Goal: Task Accomplishment & Management: Complete application form

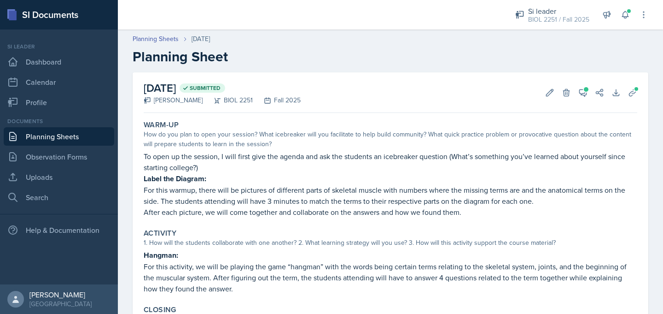
click at [78, 136] on link "Planning Sheets" at bounding box center [59, 136] width 110 height 18
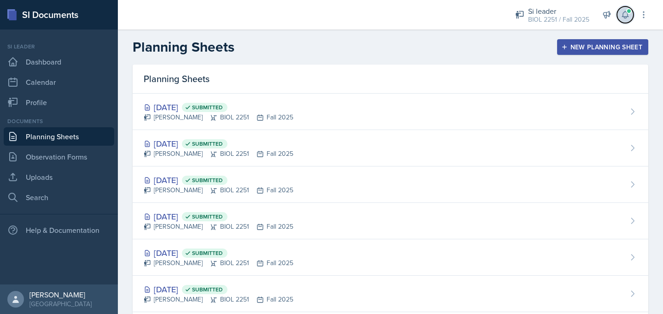
click at [629, 17] on icon at bounding box center [625, 14] width 9 height 9
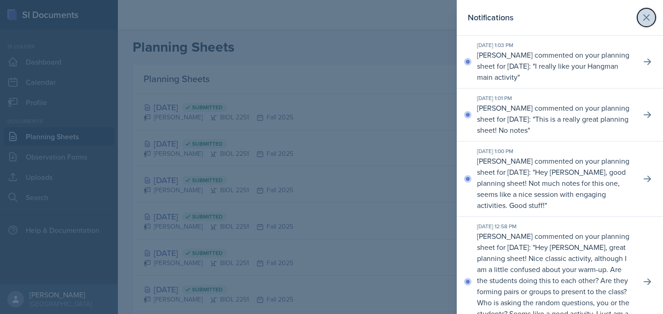
click at [649, 19] on icon at bounding box center [646, 17] width 11 height 11
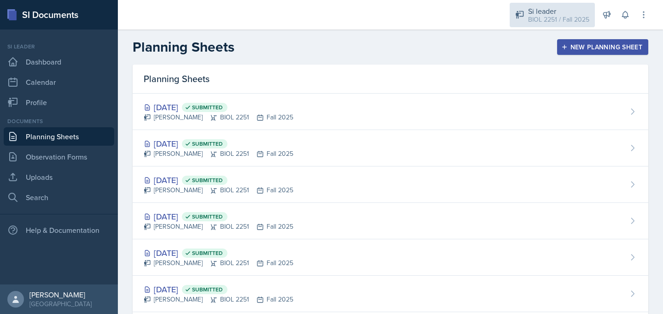
click at [545, 17] on div "BIOL 2251 / Fall 2025" at bounding box center [558, 20] width 61 height 10
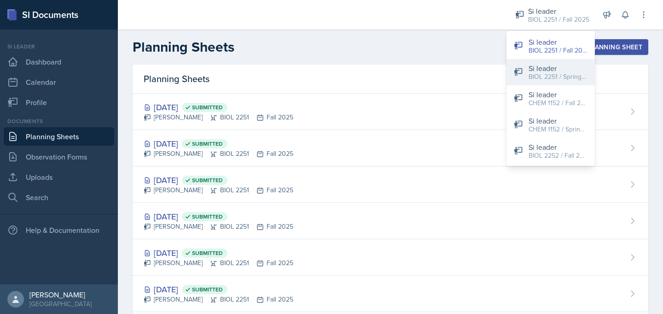
click at [540, 66] on div "Si leader" at bounding box center [558, 68] width 59 height 11
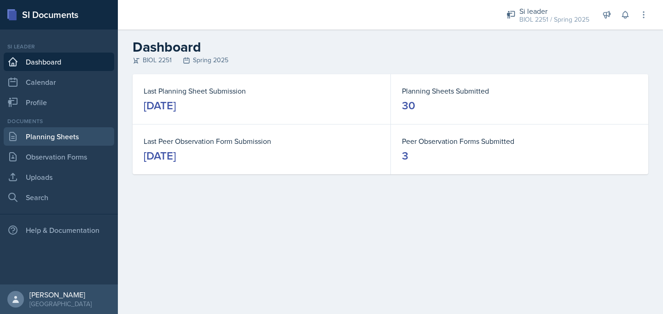
click at [21, 138] on link "Planning Sheets" at bounding box center [59, 136] width 110 height 18
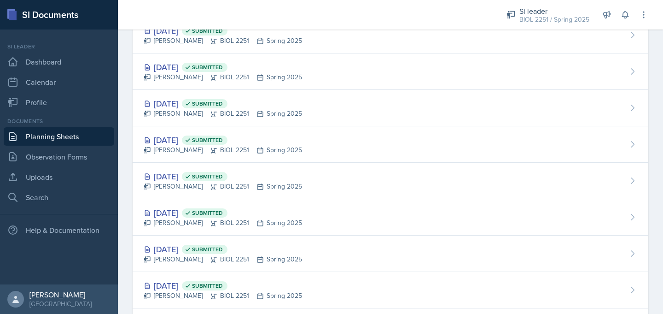
scroll to position [482, 0]
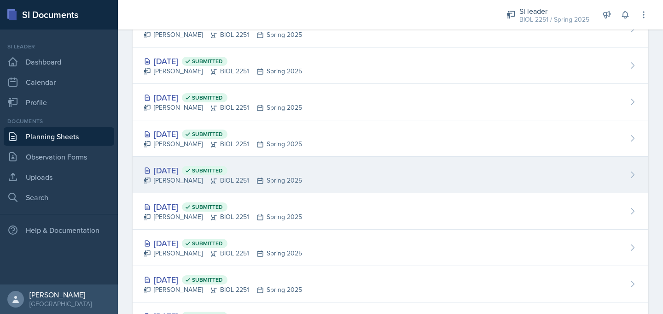
click at [183, 172] on div "Mar 6th, 2025 Submitted" at bounding box center [223, 170] width 158 height 12
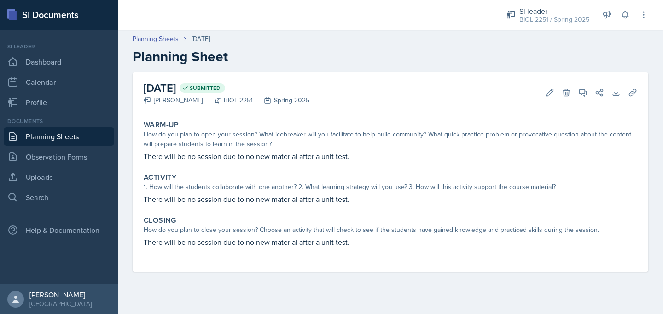
click at [82, 139] on link "Planning Sheets" at bounding box center [59, 136] width 110 height 18
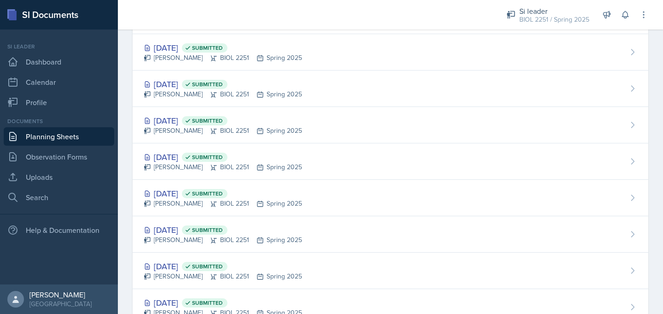
scroll to position [388, 0]
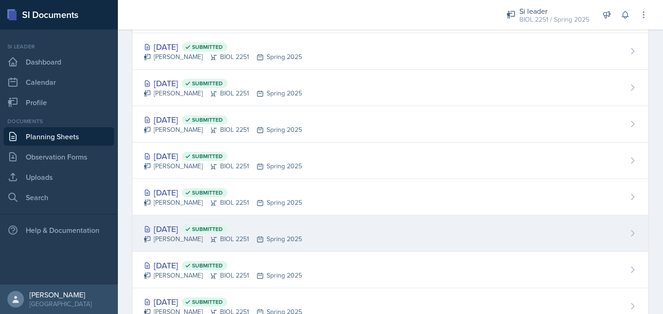
click at [157, 231] on div "Mar 7th, 2025 Submitted" at bounding box center [223, 228] width 158 height 12
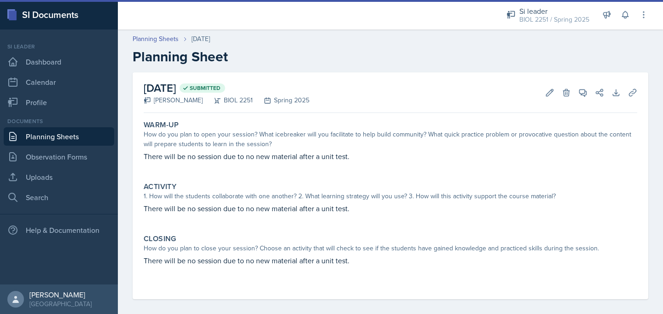
click at [90, 134] on link "Planning Sheets" at bounding box center [59, 136] width 110 height 18
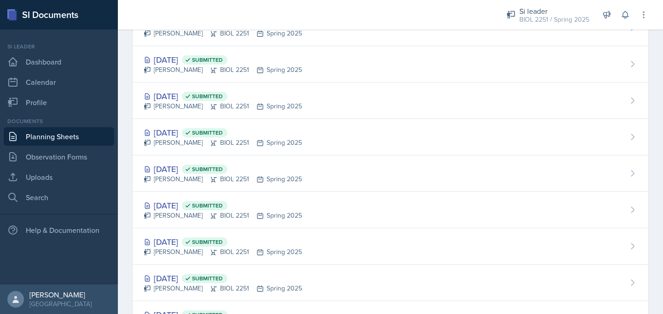
scroll to position [446, 0]
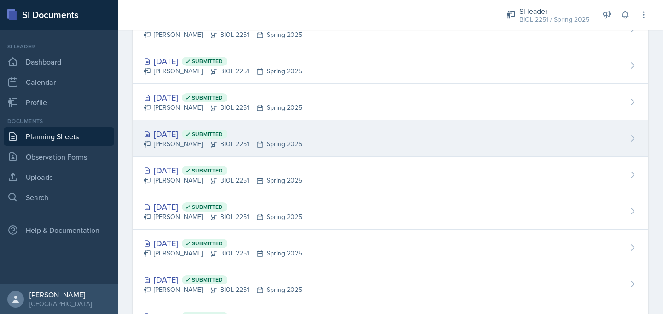
click at [171, 142] on div "Camille Richardson BIOL 2251 Spring 2025" at bounding box center [223, 144] width 158 height 10
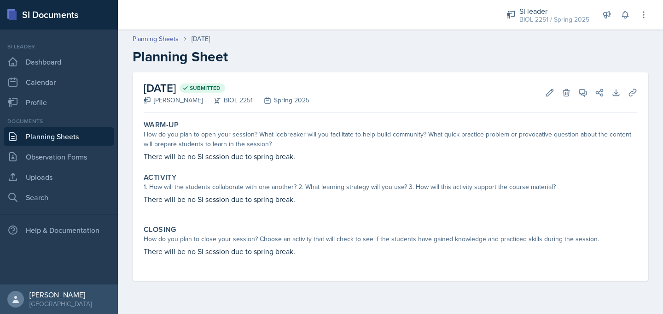
click at [91, 134] on link "Planning Sheets" at bounding box center [59, 136] width 110 height 18
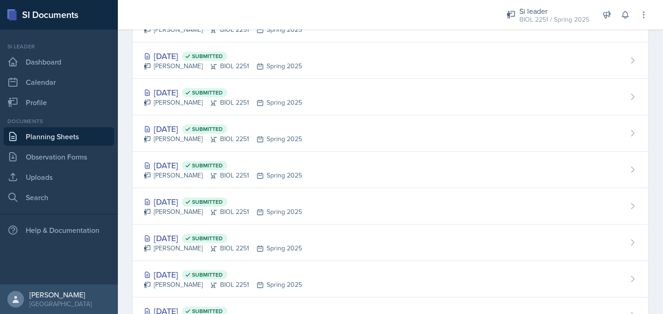
scroll to position [345, 0]
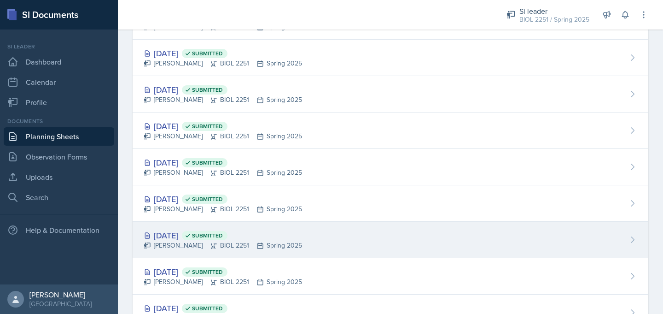
click at [180, 236] on div "Mar 13th, 2025 Submitted" at bounding box center [223, 235] width 158 height 12
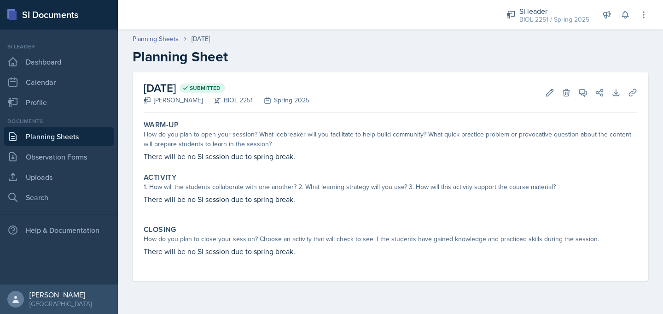
click at [89, 134] on link "Planning Sheets" at bounding box center [59, 136] width 110 height 18
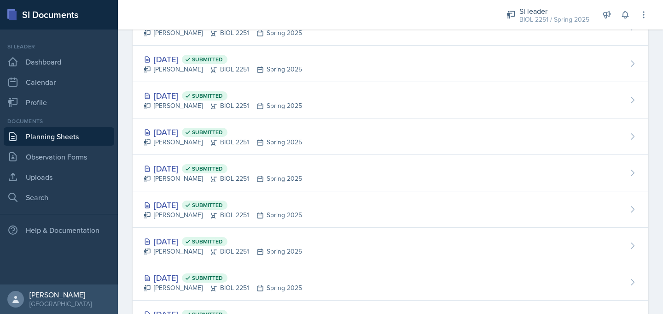
scroll to position [377, 0]
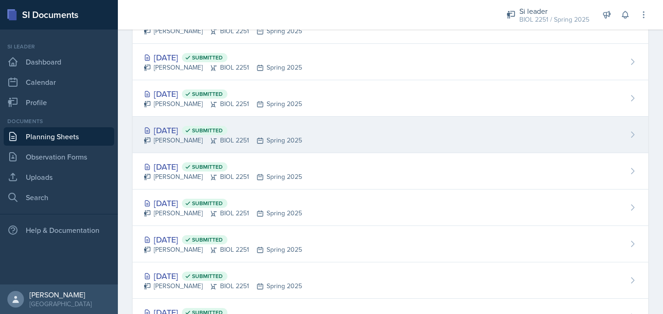
click at [168, 125] on div "Mar 20th, 2025 Submitted" at bounding box center [223, 130] width 158 height 12
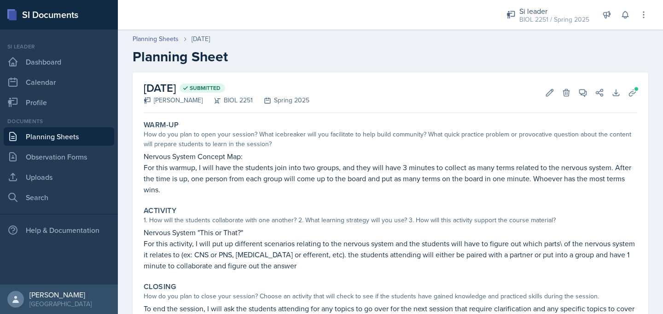
click at [81, 134] on link "Planning Sheets" at bounding box center [59, 136] width 110 height 18
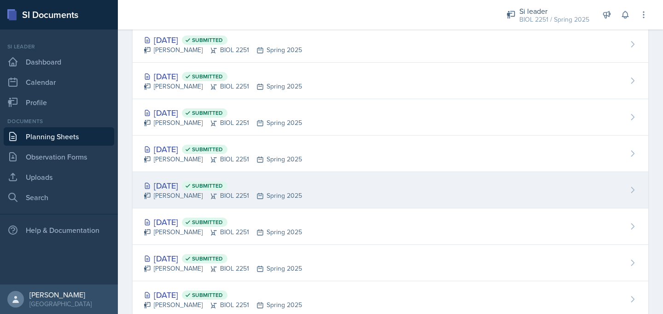
scroll to position [504, 0]
click at [167, 185] on div "Feb 28th, 2025 Submitted" at bounding box center [223, 185] width 158 height 12
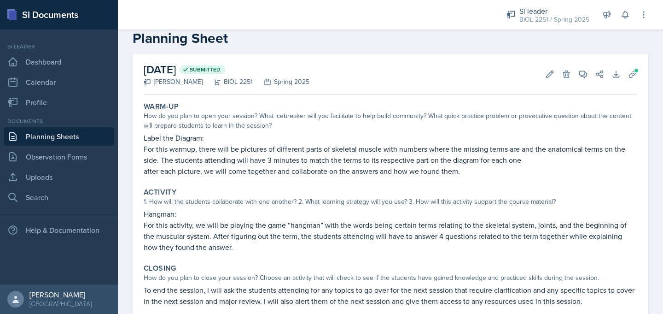
scroll to position [17, 0]
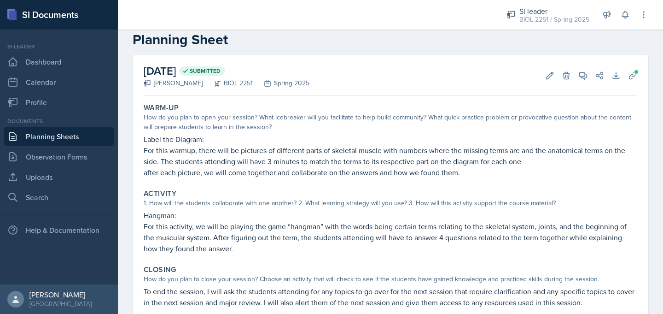
click at [90, 132] on link "Planning Sheets" at bounding box center [59, 136] width 110 height 18
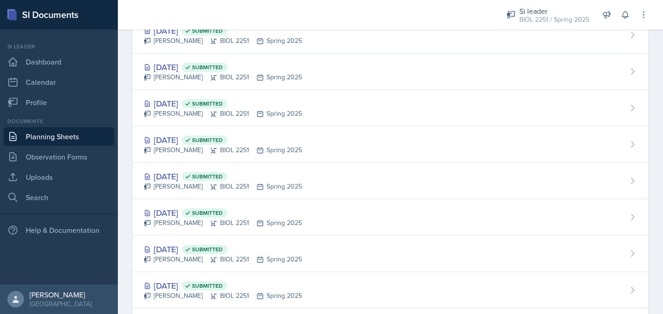
scroll to position [442, 0]
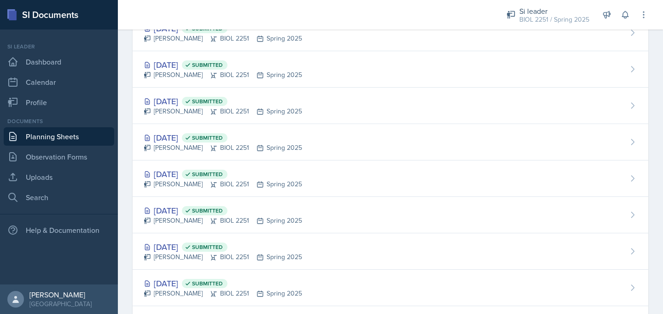
click at [172, 210] on div "Mar 6th, 2025 Submitted" at bounding box center [223, 210] width 158 height 12
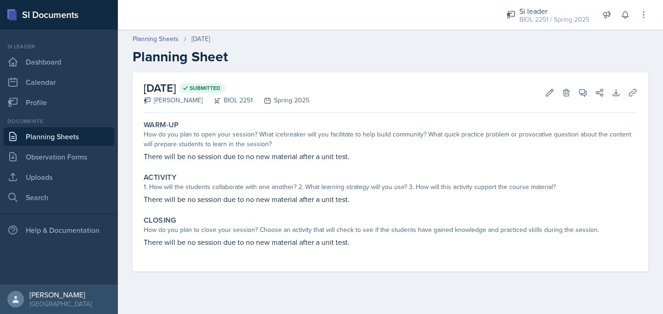
click at [77, 134] on link "Planning Sheets" at bounding box center [59, 136] width 110 height 18
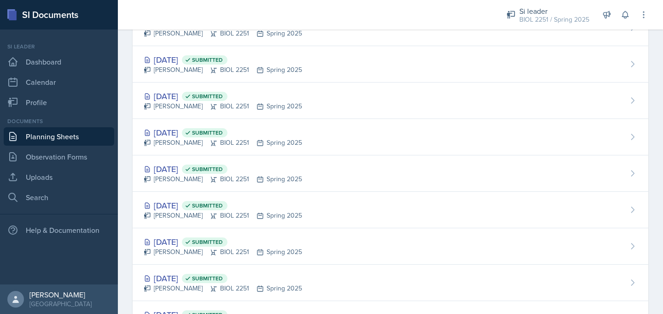
scroll to position [404, 0]
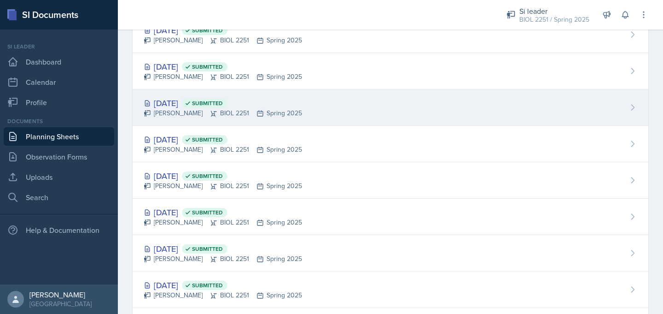
click at [180, 103] on div "Mar 20th, 2025 Submitted" at bounding box center [223, 103] width 158 height 12
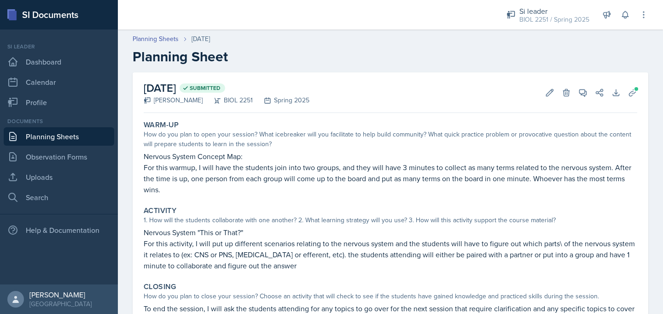
click at [89, 134] on link "Planning Sheets" at bounding box center [59, 136] width 110 height 18
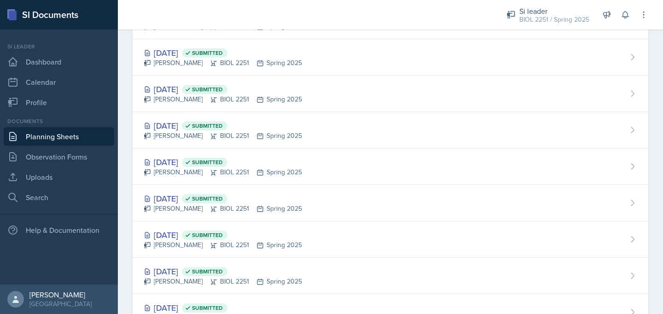
scroll to position [419, 0]
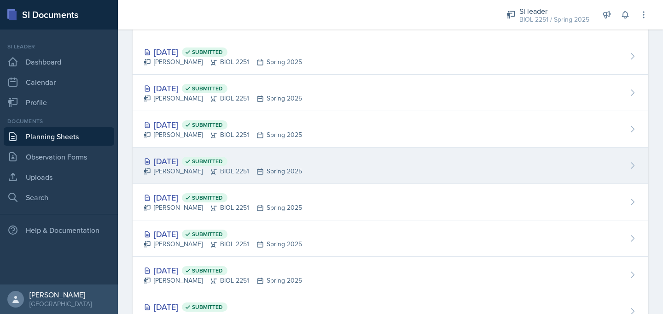
click at [169, 160] on div "Mar 13th, 2025 Submitted" at bounding box center [223, 161] width 158 height 12
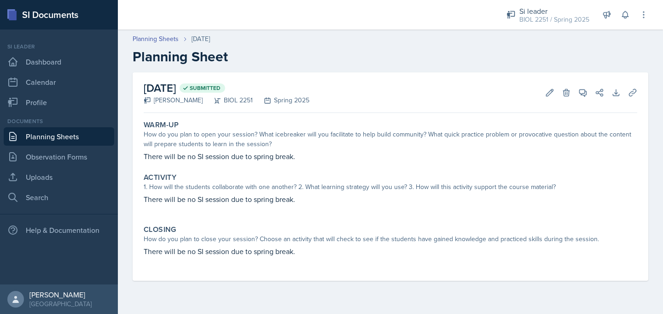
click at [81, 134] on link "Planning Sheets" at bounding box center [59, 136] width 110 height 18
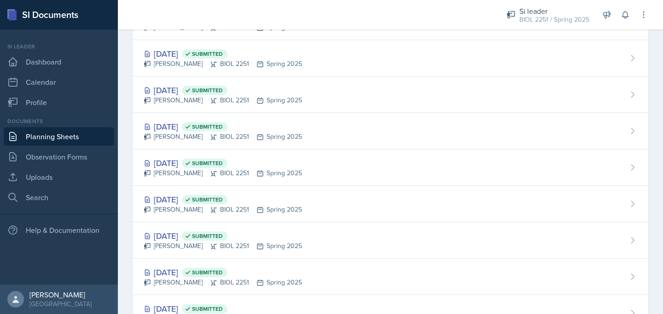
scroll to position [248, 0]
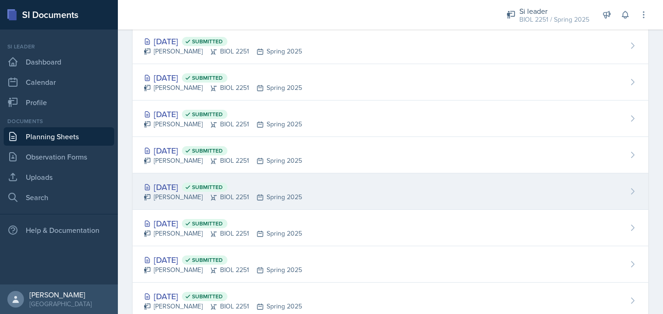
click at [154, 192] on div "Camille Richardson BIOL 2251 Spring 2025" at bounding box center [223, 197] width 158 height 10
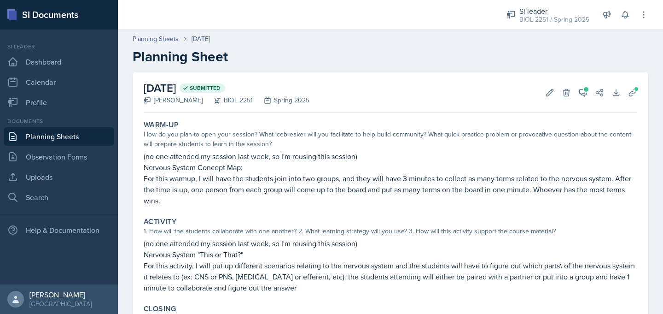
click at [80, 135] on link "Planning Sheets" at bounding box center [59, 136] width 110 height 18
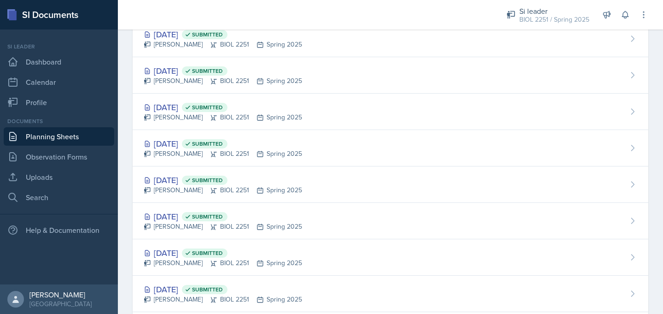
scroll to position [293, 0]
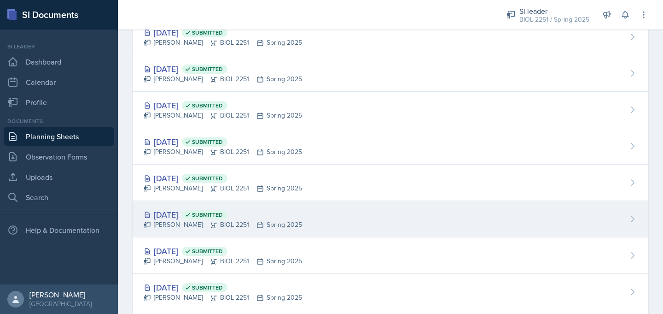
click at [174, 211] on div "Mar 20th, 2025 Submitted" at bounding box center [223, 214] width 158 height 12
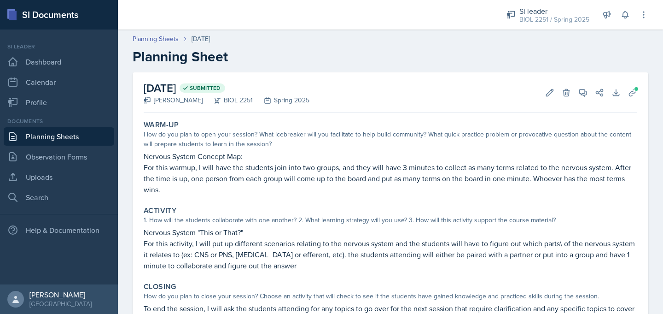
click at [78, 139] on link "Planning Sheets" at bounding box center [59, 136] width 110 height 18
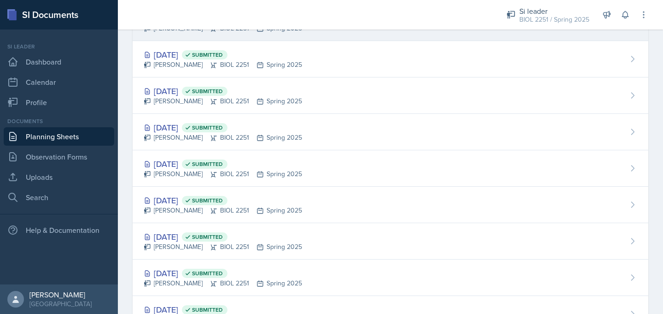
scroll to position [199, 0]
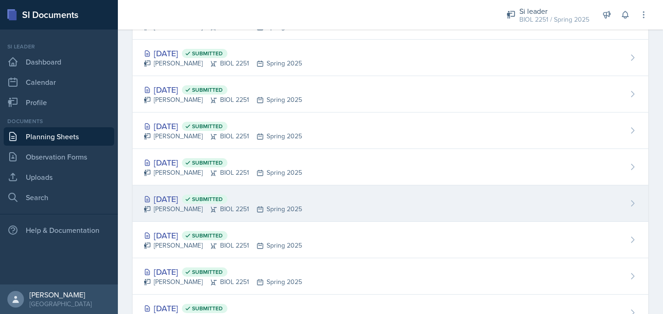
click at [193, 202] on div "Mar 28th, 2025 Submitted" at bounding box center [223, 198] width 158 height 12
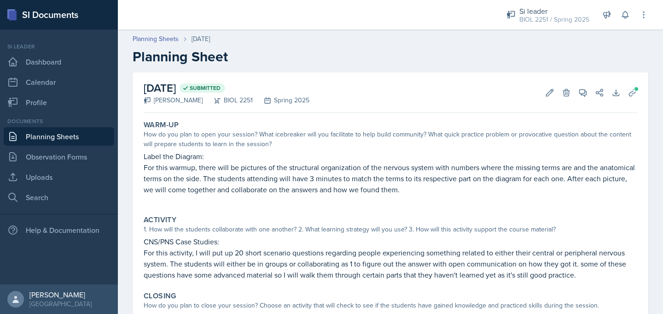
click at [79, 134] on link "Planning Sheets" at bounding box center [59, 136] width 110 height 18
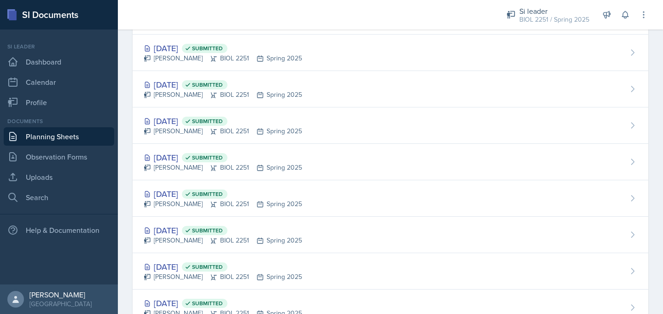
scroll to position [462, 0]
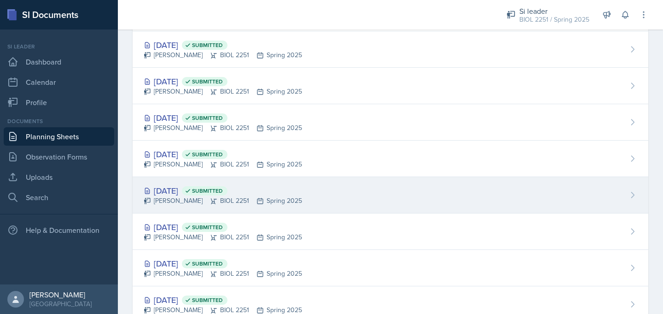
click at [192, 200] on div "Camille Richardson BIOL 2251 Spring 2025" at bounding box center [223, 201] width 158 height 10
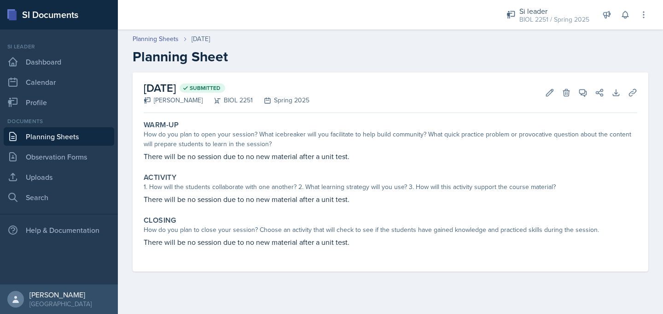
click at [96, 138] on link "Planning Sheets" at bounding box center [59, 136] width 110 height 18
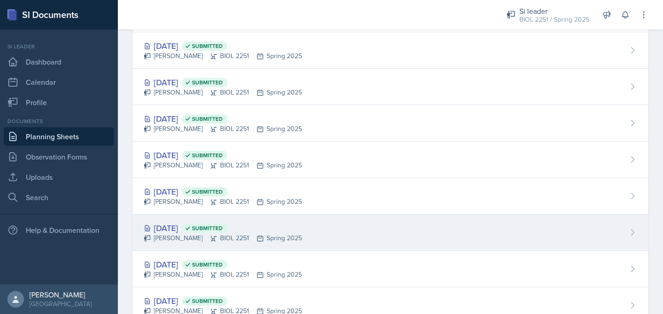
scroll to position [180, 0]
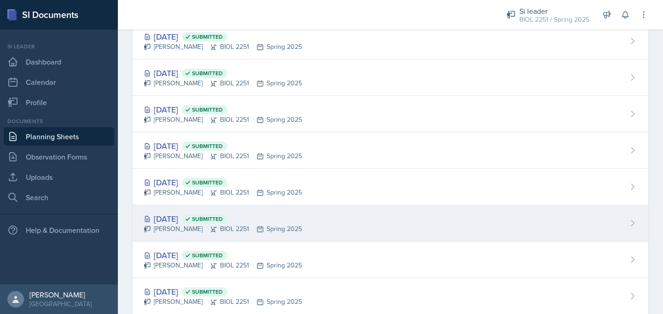
click at [181, 260] on div "Mar 27th, 2025 Submitted" at bounding box center [223, 255] width 158 height 12
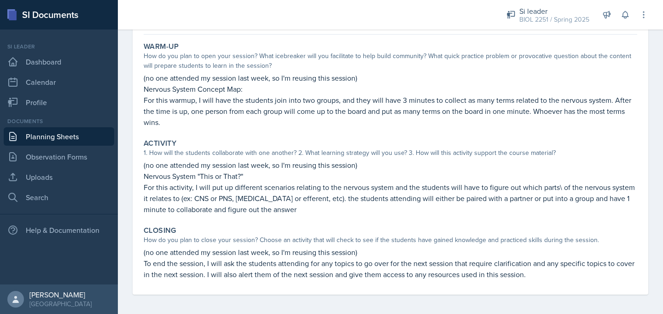
scroll to position [81, 0]
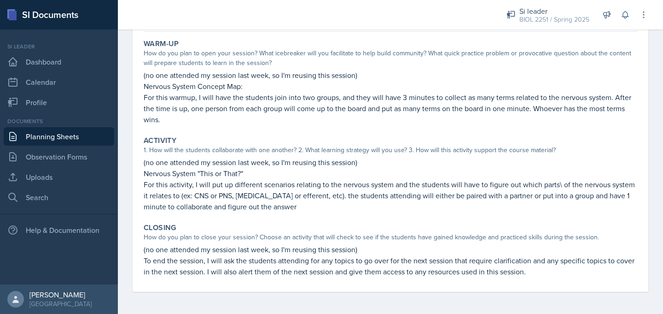
click at [97, 139] on link "Planning Sheets" at bounding box center [59, 136] width 110 height 18
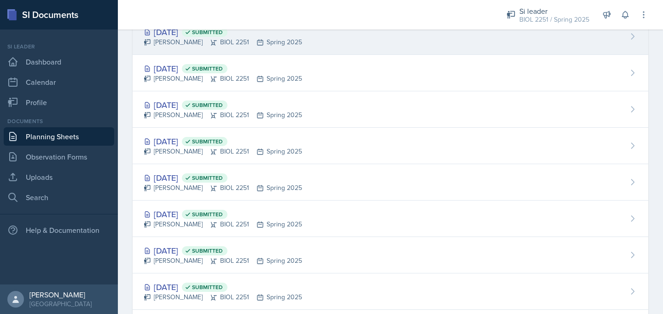
scroll to position [296, 0]
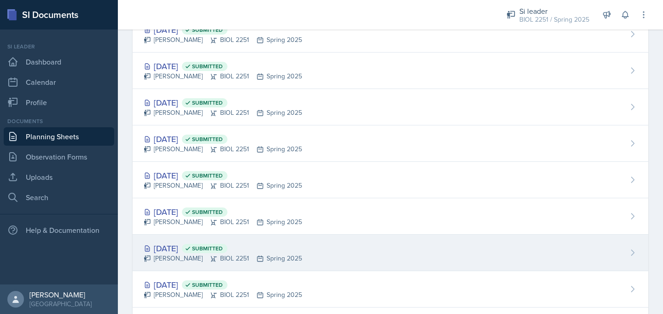
click at [169, 250] on div "Mar 14th, 2025 Submitted" at bounding box center [223, 248] width 158 height 12
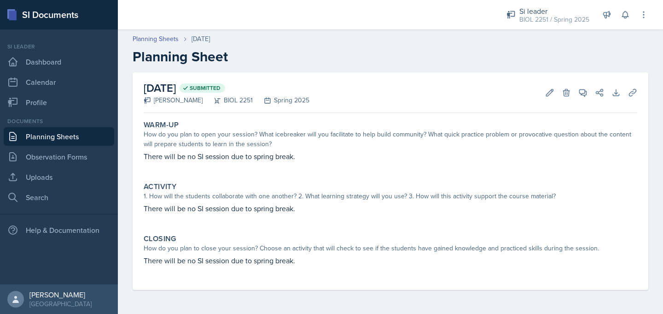
click at [86, 137] on link "Planning Sheets" at bounding box center [59, 136] width 110 height 18
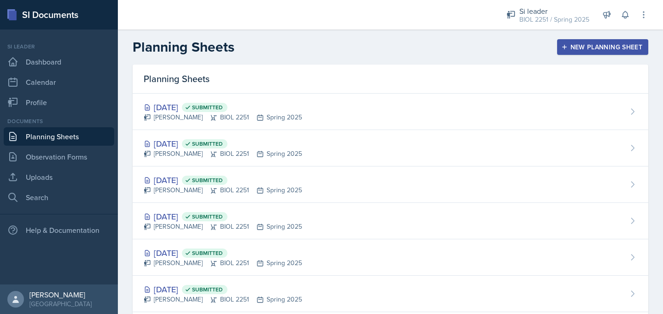
click at [76, 136] on link "Planning Sheets" at bounding box center [59, 136] width 110 height 18
click at [84, 140] on link "Planning Sheets" at bounding box center [59, 136] width 110 height 18
click at [546, 20] on div "BIOL 2251 / Spring 2025" at bounding box center [554, 20] width 70 height 10
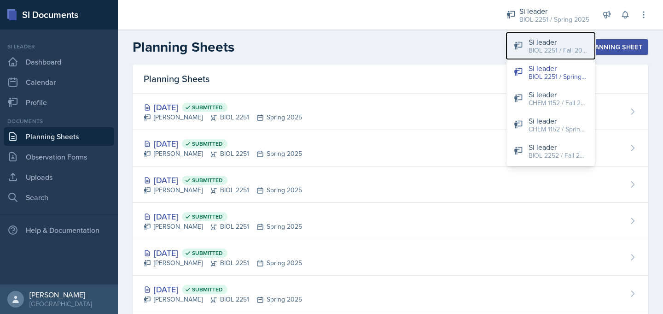
click at [541, 44] on div "Si leader" at bounding box center [558, 41] width 59 height 11
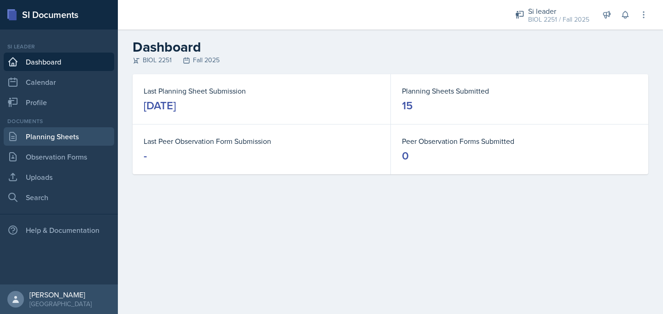
click at [84, 141] on link "Planning Sheets" at bounding box center [59, 136] width 110 height 18
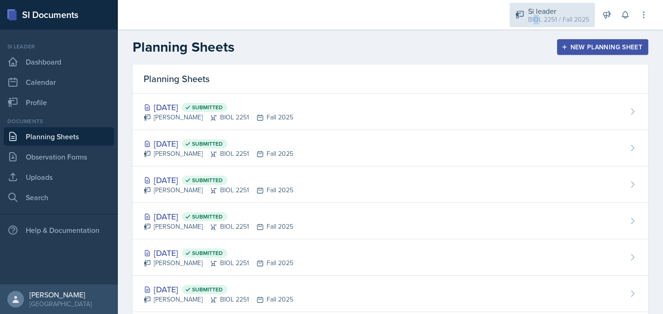
click at [536, 16] on div "BIOL 2251 / Fall 2025" at bounding box center [558, 20] width 61 height 10
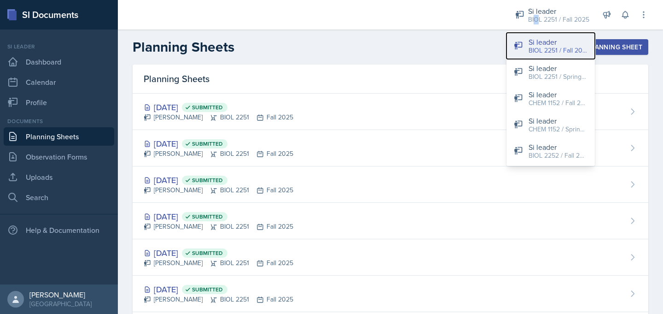
click at [550, 49] on div "BIOL 2251 / Fall 2025" at bounding box center [558, 51] width 59 height 10
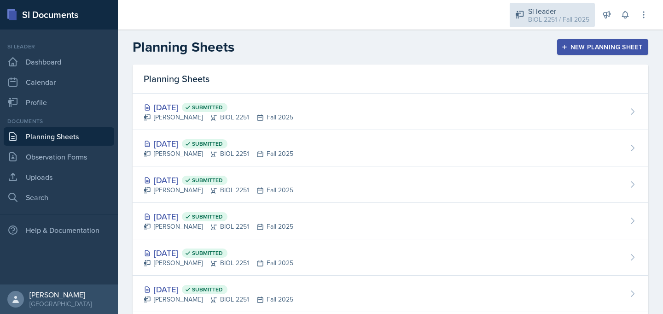
click at [534, 17] on div "BIOL 2251 / Fall 2025" at bounding box center [558, 20] width 61 height 10
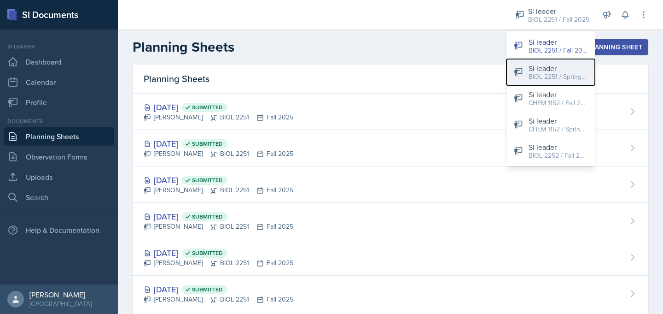
click at [528, 72] on button "Si leader BIOL 2251 / Spring 2025" at bounding box center [550, 72] width 88 height 26
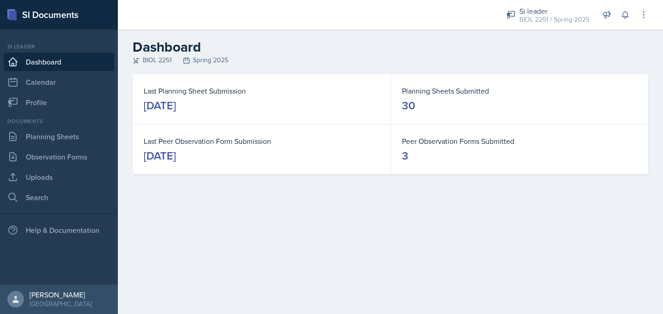
click at [67, 145] on div "Documents Planning Sheets Observation Forms Uploads Search" at bounding box center [59, 161] width 110 height 89
click at [67, 136] on link "Planning Sheets" at bounding box center [59, 136] width 110 height 18
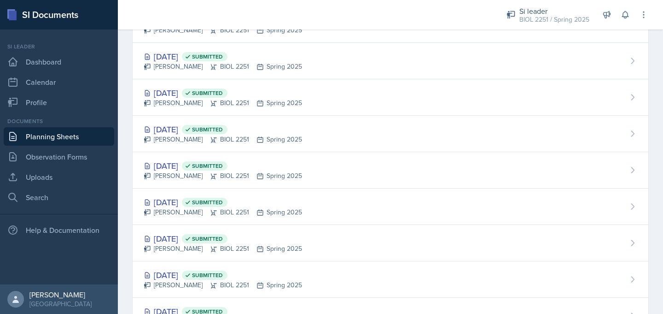
scroll to position [559, 0]
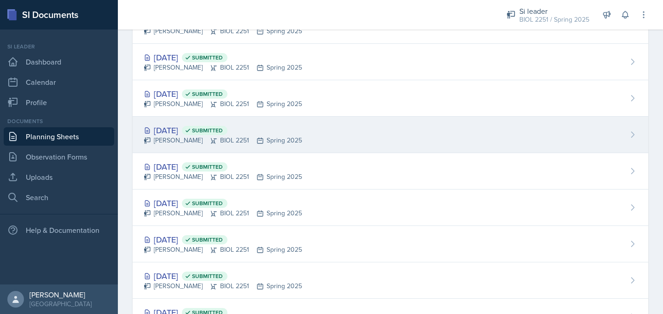
click at [180, 139] on div "Camille Richardson BIOL 2251 Spring 2025" at bounding box center [223, 140] width 158 height 10
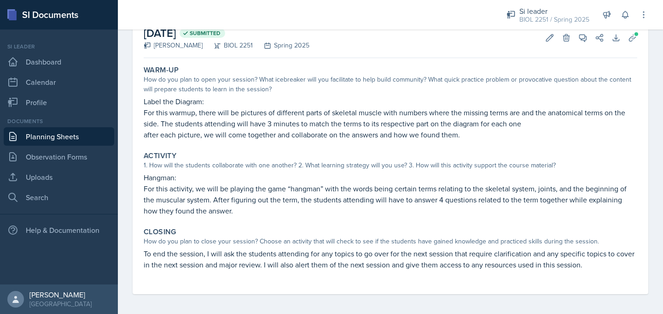
scroll to position [57, 0]
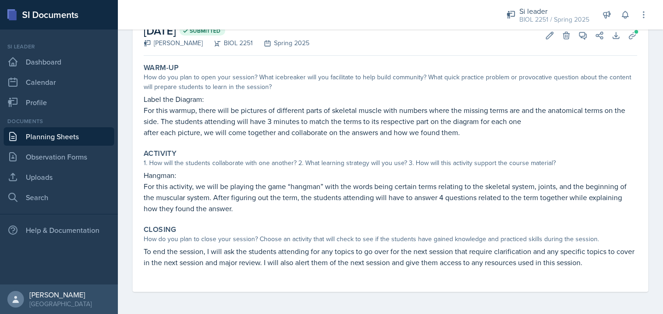
click at [89, 138] on link "Planning Sheets" at bounding box center [59, 136] width 110 height 18
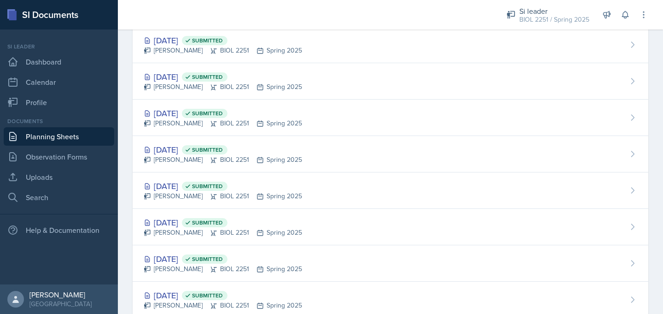
scroll to position [595, 0]
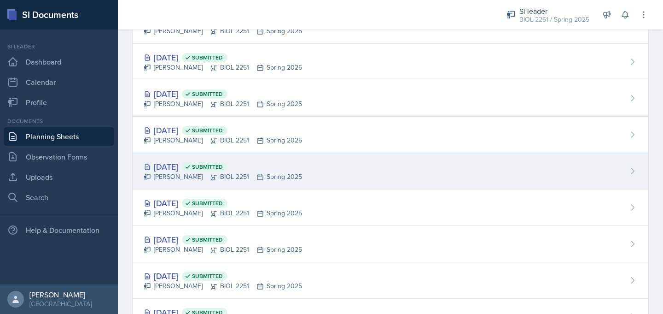
click at [180, 172] on div "Camille Richardson BIOL 2251 Spring 2025" at bounding box center [223, 177] width 158 height 10
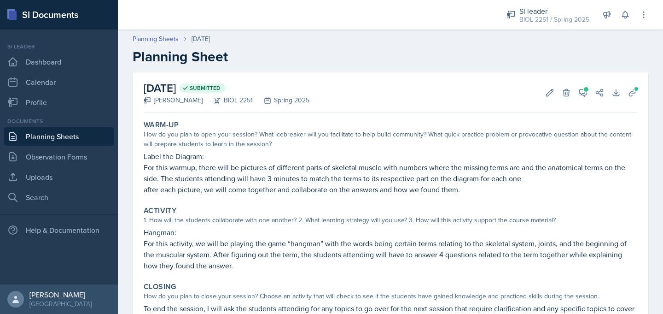
click at [87, 140] on link "Planning Sheets" at bounding box center [59, 136] width 110 height 18
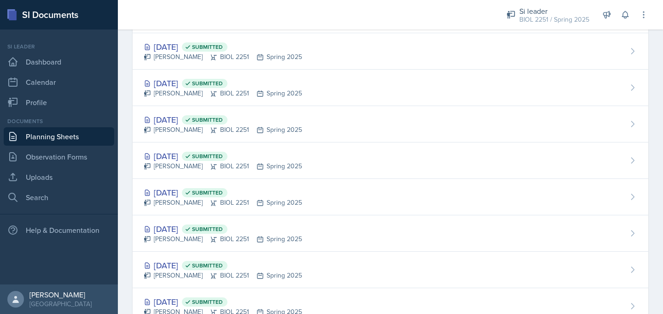
scroll to position [534, 0]
click at [163, 199] on div "Camille Richardson BIOL 2251 Spring 2025" at bounding box center [223, 202] width 158 height 10
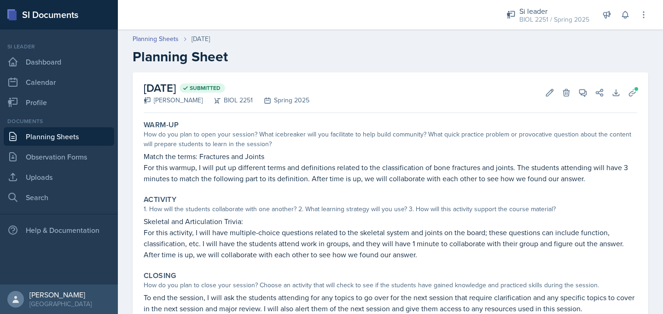
click at [87, 138] on link "Planning Sheets" at bounding box center [59, 136] width 110 height 18
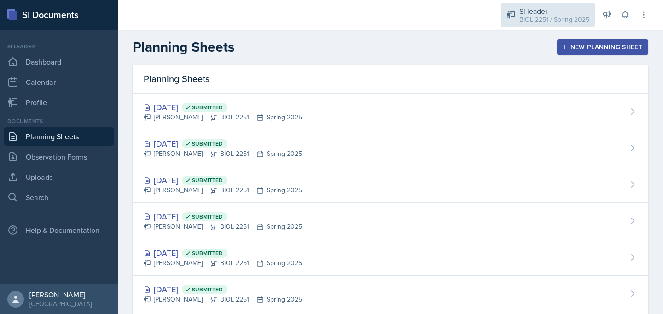
click at [535, 18] on div "BIOL 2251 / Spring 2025" at bounding box center [554, 20] width 70 height 10
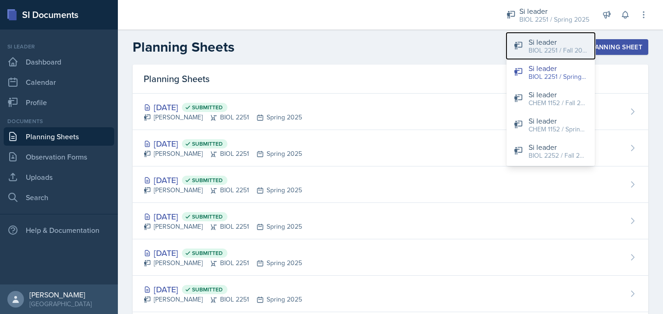
click at [516, 50] on icon at bounding box center [518, 45] width 9 height 9
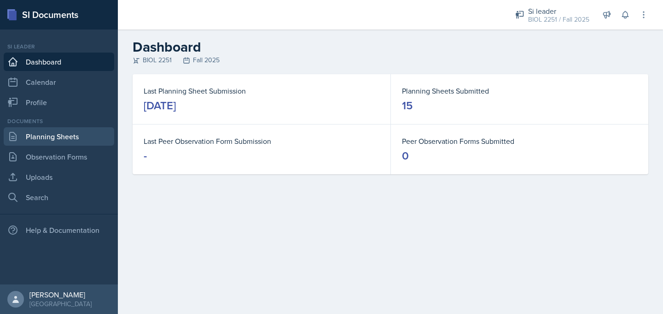
click at [56, 137] on link "Planning Sheets" at bounding box center [59, 136] width 110 height 18
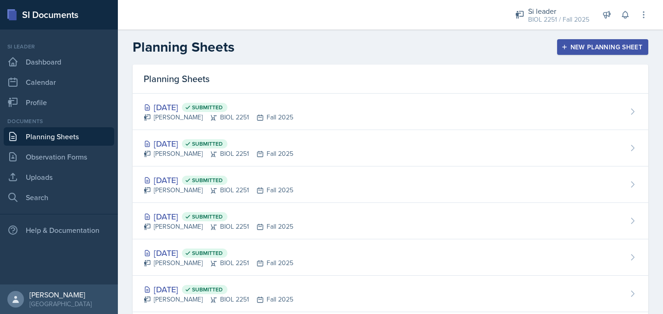
click at [568, 49] on div "New Planning Sheet" at bounding box center [602, 46] width 79 height 7
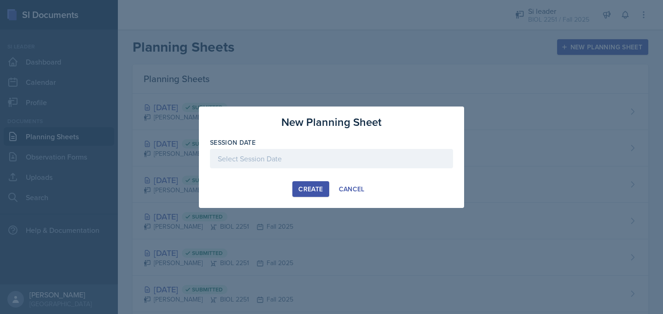
click at [335, 158] on div at bounding box center [331, 158] width 243 height 19
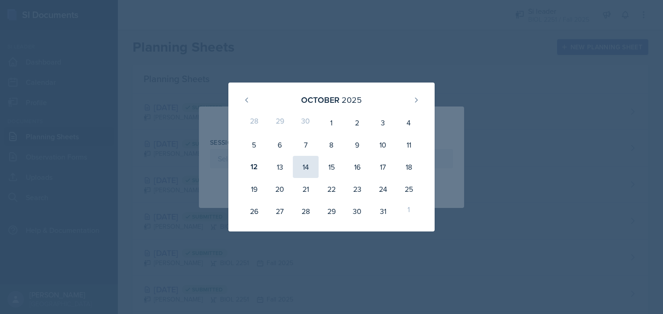
click at [308, 168] on div "14" at bounding box center [306, 167] width 26 height 22
type input "October 14th, 2025"
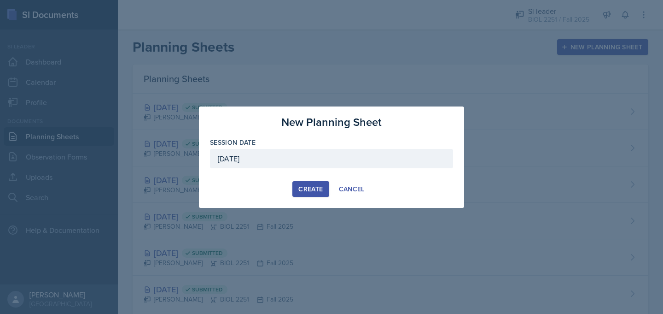
click at [305, 193] on button "Create" at bounding box center [310, 189] width 36 height 16
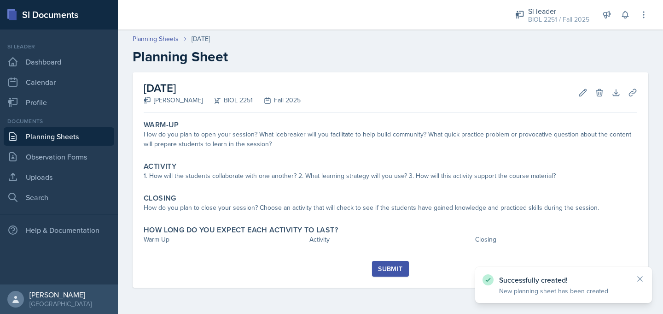
click at [53, 139] on link "Planning Sheets" at bounding box center [59, 136] width 110 height 18
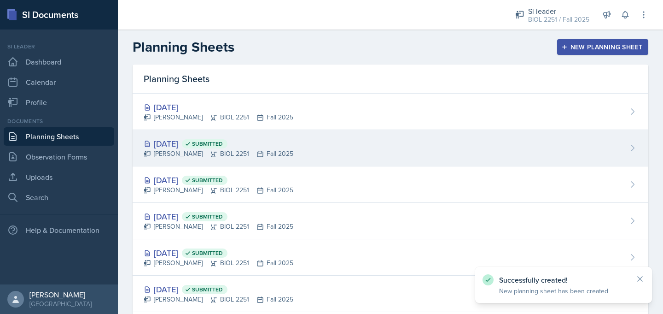
click at [165, 144] on div "Oct 9th, 2025 Submitted" at bounding box center [219, 143] width 150 height 12
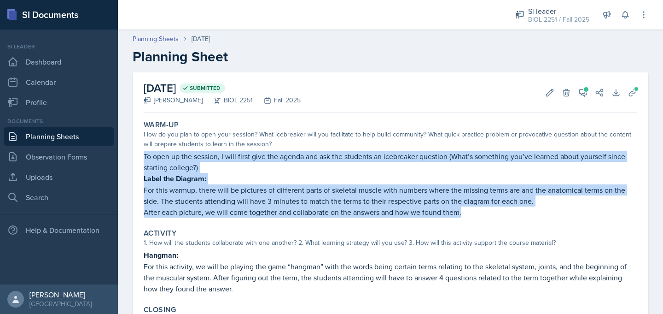
drag, startPoint x: 143, startPoint y: 155, endPoint x: 460, endPoint y: 210, distance: 322.1
click at [460, 210] on div "To open up the session, I will first give the agenda and ask the students an ic…" at bounding box center [391, 184] width 494 height 67
copy div "To open up the session, I will first give the agenda and ask the students an ic…"
click at [589, 88] on button "View Comments" at bounding box center [583, 92] width 17 height 17
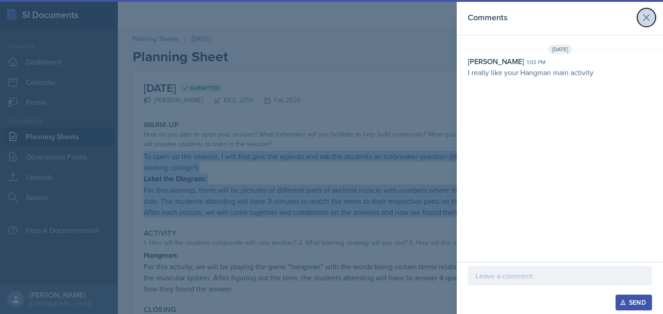
click at [651, 14] on icon at bounding box center [646, 17] width 11 height 11
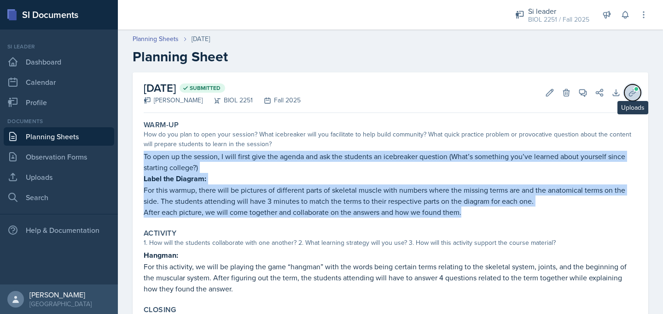
click at [633, 92] on icon at bounding box center [632, 92] width 9 height 9
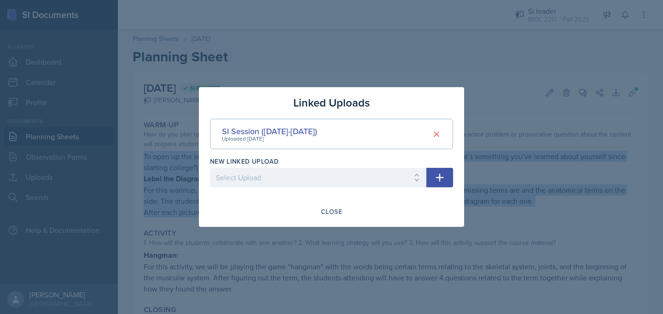
click at [442, 67] on div at bounding box center [331, 157] width 663 height 314
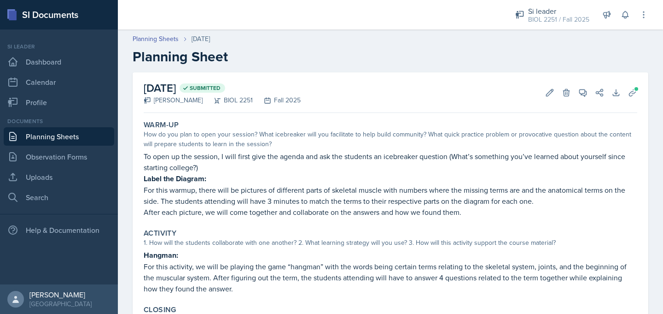
click at [68, 137] on link "Planning Sheets" at bounding box center [59, 136] width 110 height 18
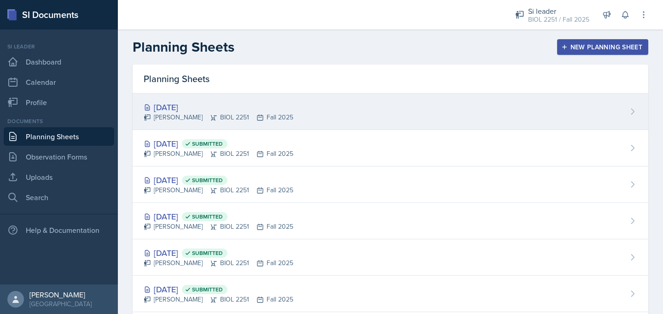
click at [198, 116] on div "Camille Richardson BIOL 2251 Fall 2025" at bounding box center [219, 117] width 150 height 10
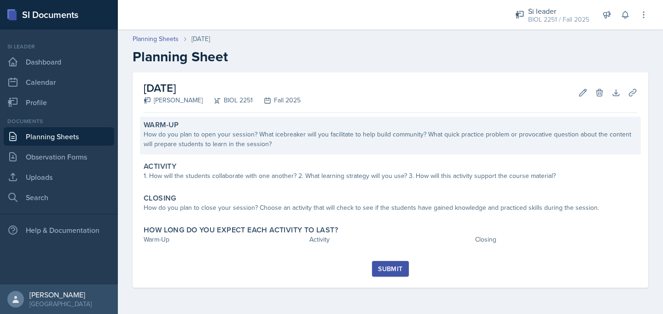
click at [195, 139] on div "How do you plan to open your session? What icebreaker will you facilitate to he…" at bounding box center [391, 138] width 494 height 19
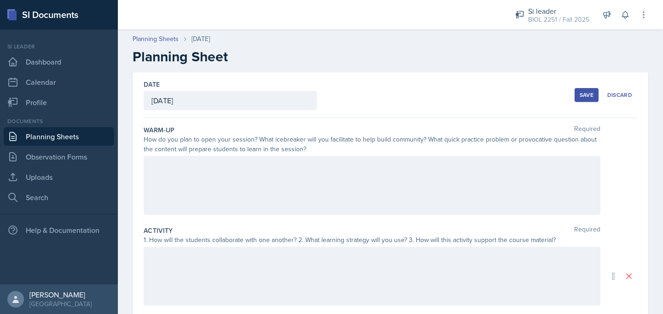
click at [182, 184] on div at bounding box center [372, 185] width 457 height 59
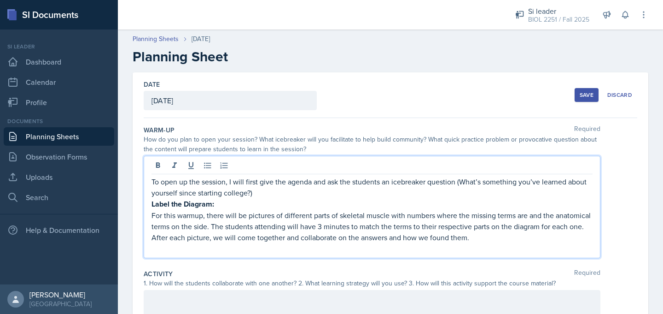
click at [174, 250] on p at bounding box center [371, 248] width 441 height 11
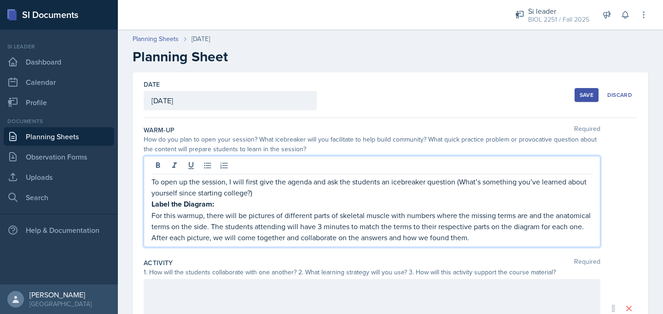
click at [153, 182] on p "To open up the session, I will first give the agenda and ask the students an ic…" at bounding box center [371, 187] width 441 height 22
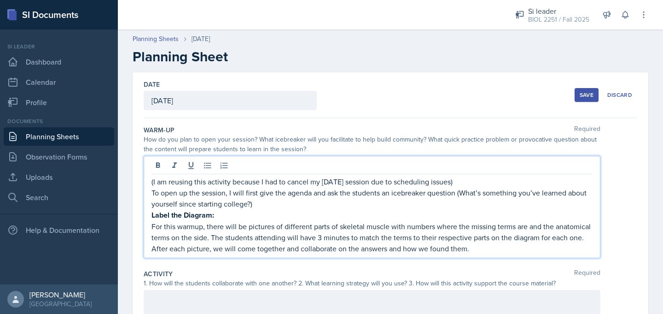
click at [46, 142] on link "Planning Sheets" at bounding box center [59, 136] width 110 height 18
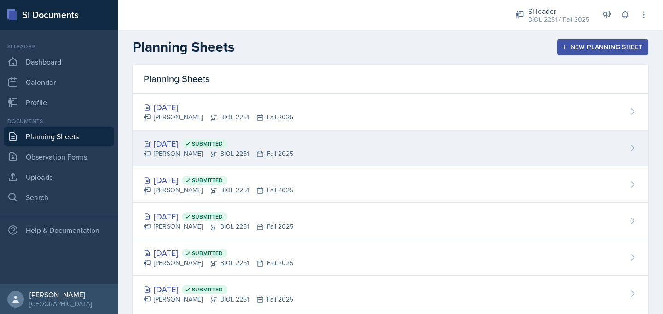
click at [155, 144] on div "Oct 9th, 2025 Submitted" at bounding box center [219, 143] width 150 height 12
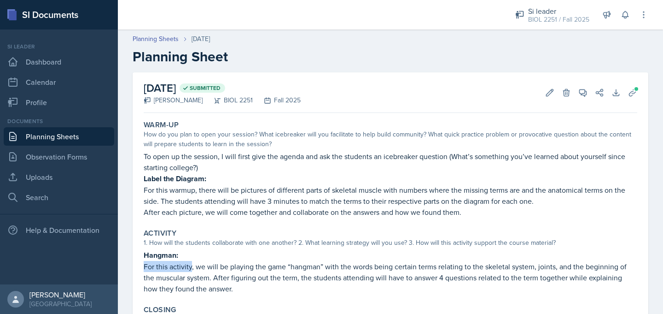
drag, startPoint x: 145, startPoint y: 261, endPoint x: 191, endPoint y: 268, distance: 47.1
click at [191, 268] on p "For this activity, we will be playing the game “hangman” with the words being c…" at bounding box center [391, 277] width 494 height 33
click at [138, 255] on div "October 9th, 2025 Submitted Camille Richardson BIOL 2251 Fall 2025 Edit Delete …" at bounding box center [391, 244] width 516 height 344
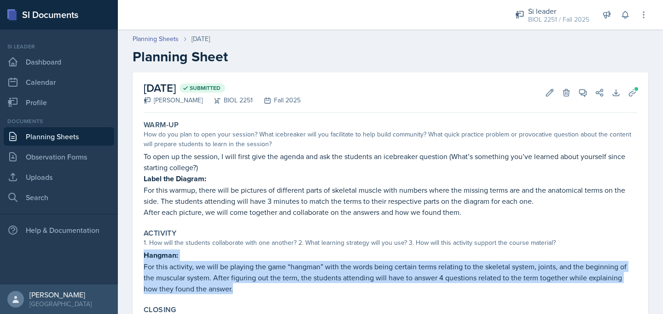
drag, startPoint x: 145, startPoint y: 256, endPoint x: 216, endPoint y: 288, distance: 78.5
click at [216, 288] on div "Hangman: For this activity, we will be playing the game “hangman” with the word…" at bounding box center [391, 271] width 494 height 45
copy div "Hangman: For this activity, we will be playing the game “hangman” with the word…"
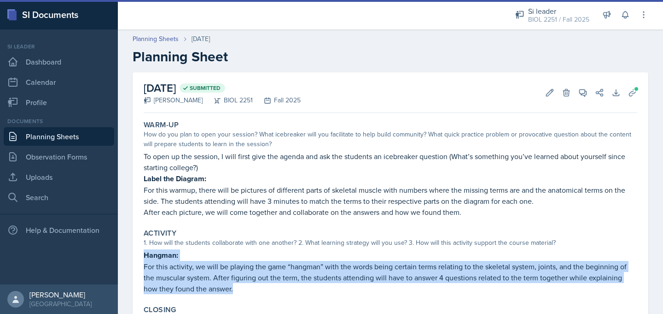
click at [87, 139] on link "Planning Sheets" at bounding box center [59, 136] width 110 height 18
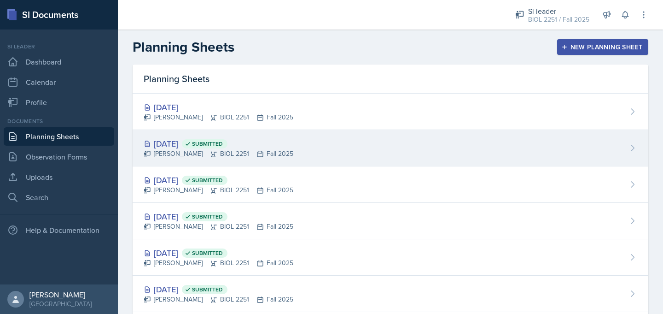
click at [180, 152] on div "Camille Richardson BIOL 2251 Fall 2025" at bounding box center [219, 154] width 150 height 10
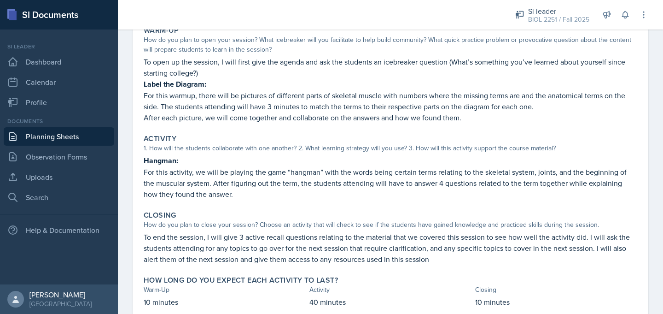
scroll to position [97, 0]
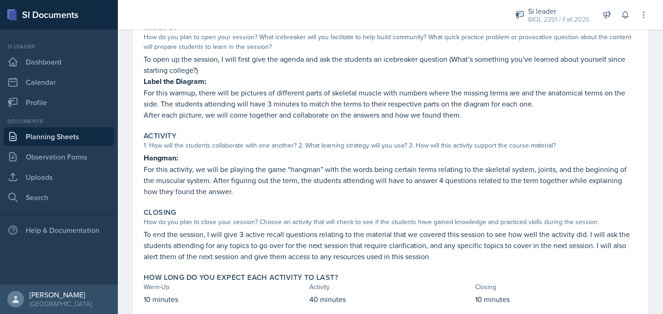
click at [68, 141] on link "Planning Sheets" at bounding box center [59, 136] width 110 height 18
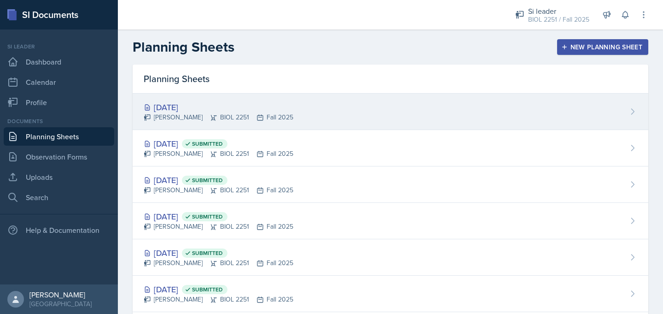
click at [176, 114] on div "Camille Richardson BIOL 2251 Fall 2025" at bounding box center [219, 117] width 150 height 10
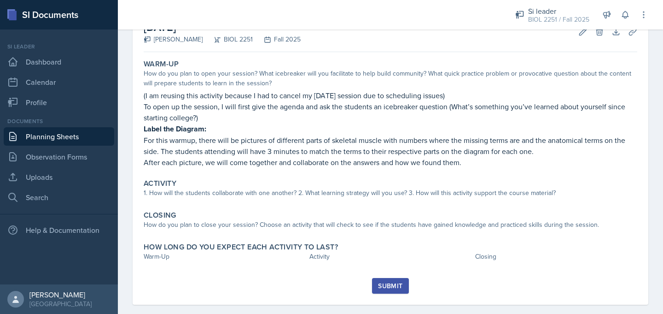
scroll to position [73, 0]
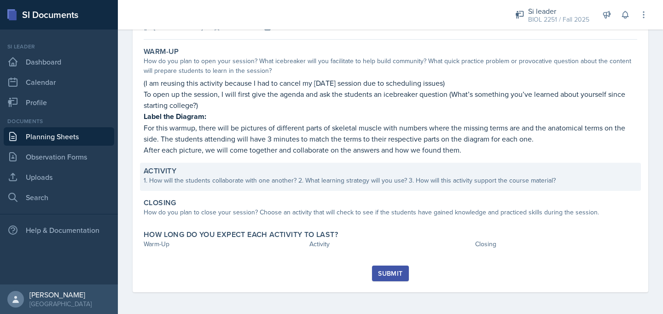
click at [196, 184] on div "1. How will the students collaborate with one another? 2. What learning strateg…" at bounding box center [391, 180] width 494 height 10
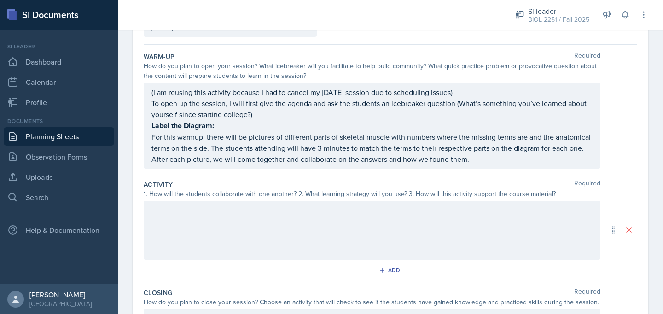
click at [194, 211] on div at bounding box center [372, 229] width 457 height 59
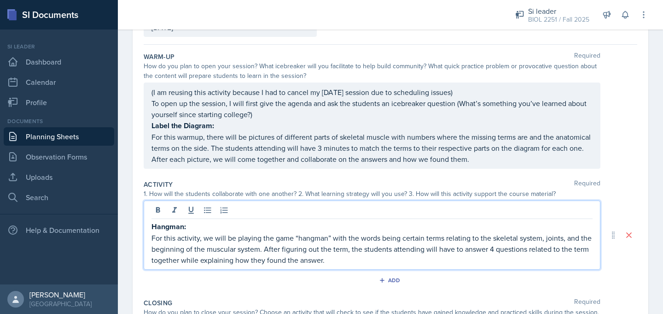
click at [85, 142] on link "Planning Sheets" at bounding box center [59, 136] width 110 height 18
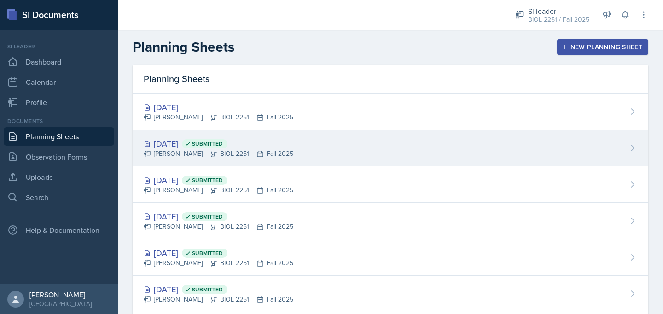
click at [188, 140] on div "Oct 9th, 2025 Submitted" at bounding box center [219, 143] width 150 height 12
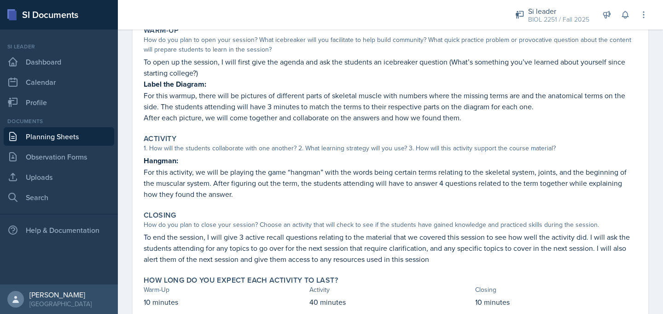
scroll to position [124, 0]
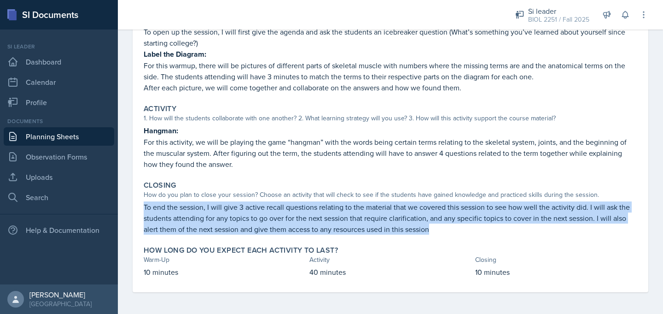
drag, startPoint x: 143, startPoint y: 205, endPoint x: 455, endPoint y: 227, distance: 313.3
click at [455, 227] on div "Closing How do you plan to close your session? Choose an activity that will che…" at bounding box center [390, 207] width 501 height 61
copy p "To end the session, I will give 3 active recall questions relating to the mater…"
click at [96, 141] on link "Planning Sheets" at bounding box center [59, 136] width 110 height 18
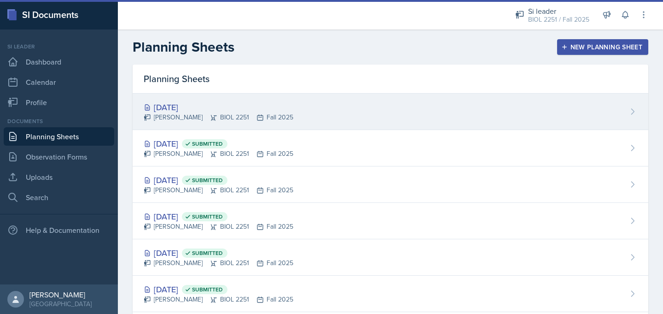
click at [181, 116] on div "Camille Richardson BIOL 2251 Fall 2025" at bounding box center [219, 117] width 150 height 10
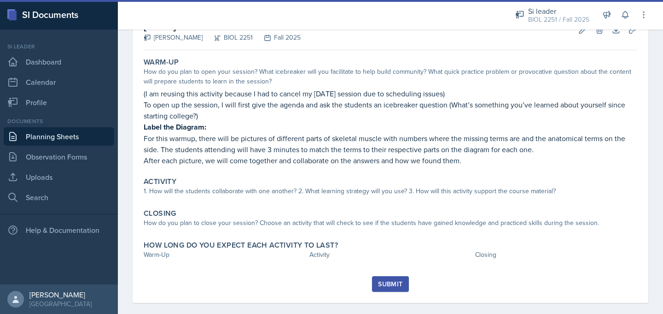
scroll to position [73, 0]
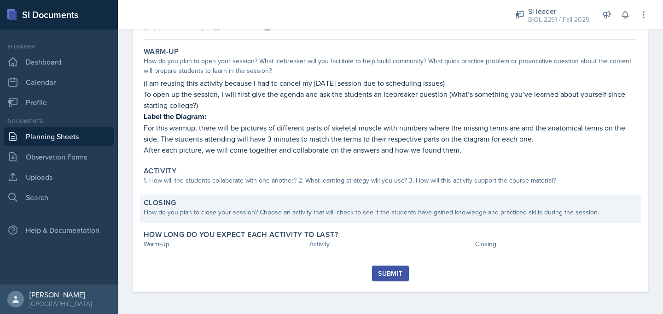
click at [185, 210] on div "How do you plan to close your session? Choose an activity that will check to se…" at bounding box center [391, 212] width 494 height 10
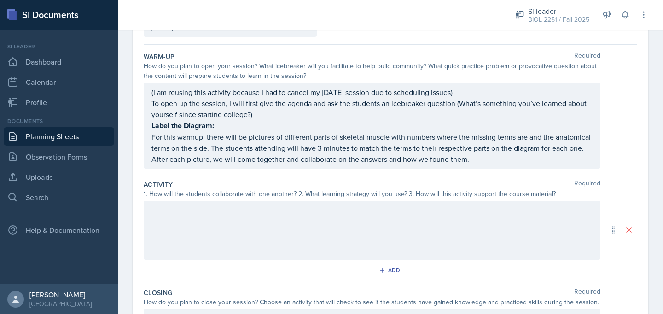
scroll to position [215, 0]
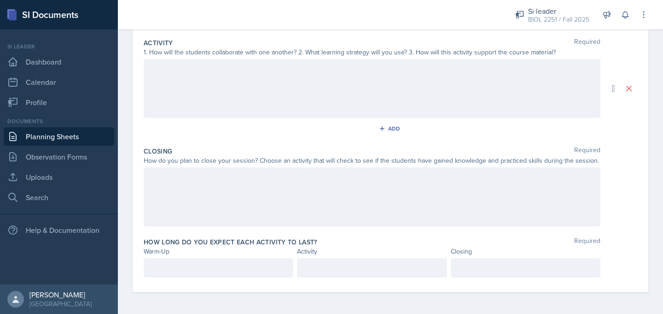
click at [177, 192] on div at bounding box center [372, 196] width 457 height 59
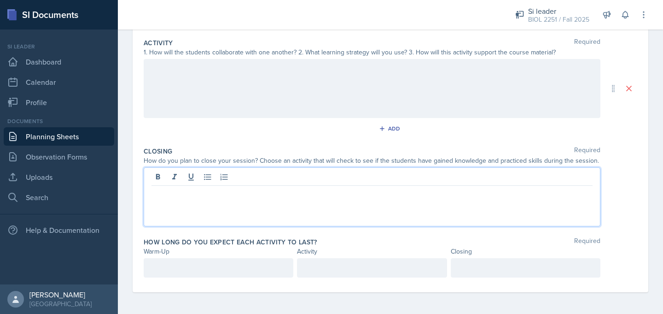
scroll to position [224, 0]
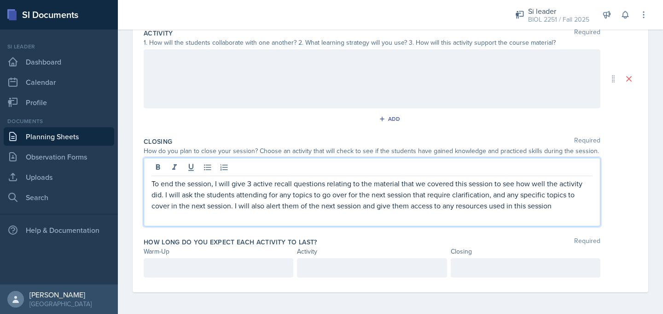
click at [184, 119] on div "Add" at bounding box center [391, 120] width 494 height 17
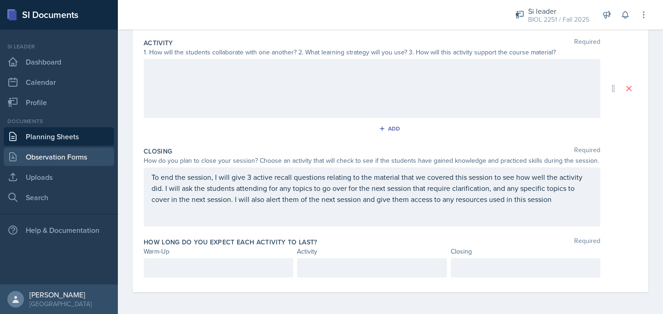
click at [57, 153] on link "Observation Forms" at bounding box center [59, 156] width 110 height 18
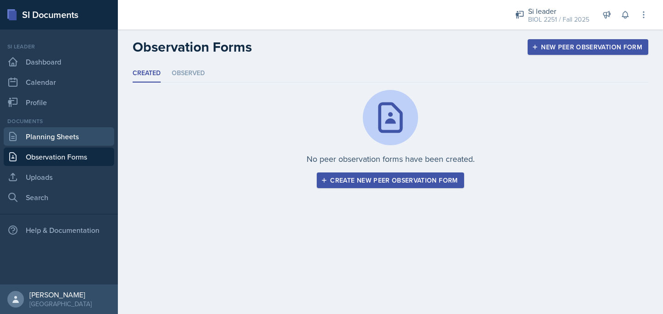
click at [63, 134] on link "Planning Sheets" at bounding box center [59, 136] width 110 height 18
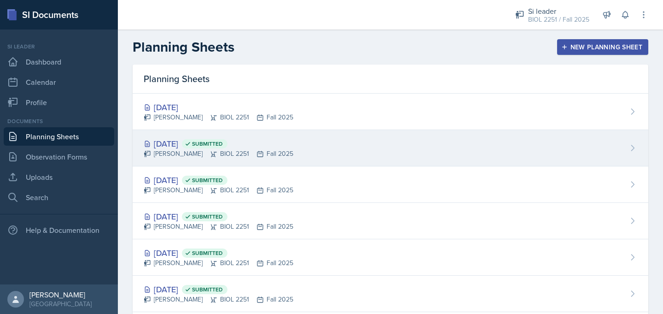
click at [175, 136] on div "Oct 9th, 2025 Submitted Camille Richardson BIOL 2251 Fall 2025" at bounding box center [391, 148] width 516 height 36
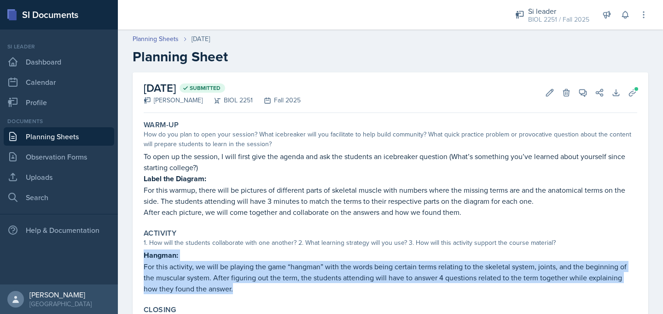
drag, startPoint x: 142, startPoint y: 254, endPoint x: 233, endPoint y: 284, distance: 95.8
click at [233, 284] on div "Activity 1. How will the students collaborate with one another? 2. What learnin…" at bounding box center [390, 261] width 501 height 73
copy div "Hangman: For this activity, we will be playing the game “hangman” with the word…"
click at [51, 132] on link "Planning Sheets" at bounding box center [59, 136] width 110 height 18
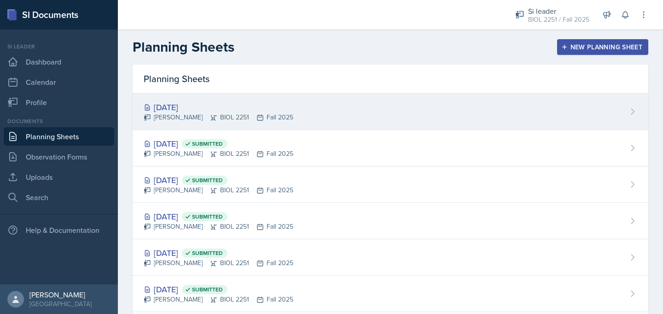
click at [168, 112] on div "Camille Richardson BIOL 2251 Fall 2025" at bounding box center [219, 117] width 150 height 10
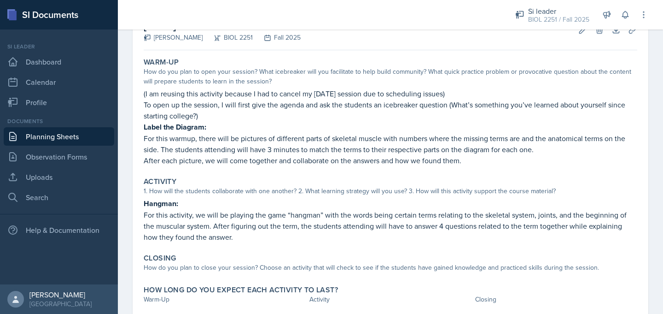
scroll to position [62, 0]
click at [98, 136] on link "Planning Sheets" at bounding box center [59, 136] width 110 height 18
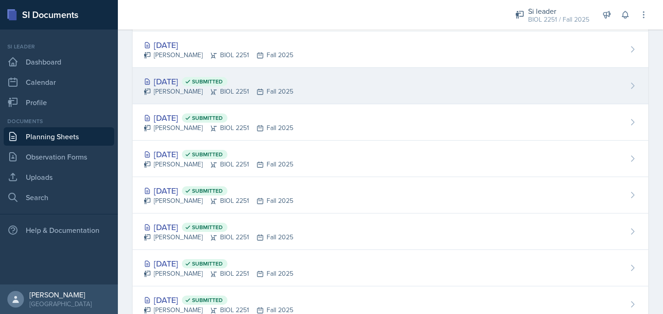
click at [173, 87] on div "Camille Richardson BIOL 2251 Fall 2025" at bounding box center [219, 92] width 150 height 10
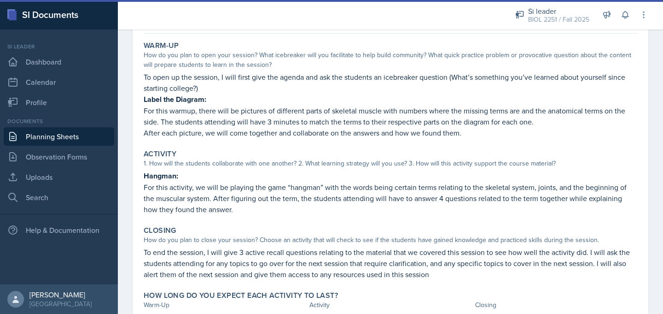
scroll to position [124, 0]
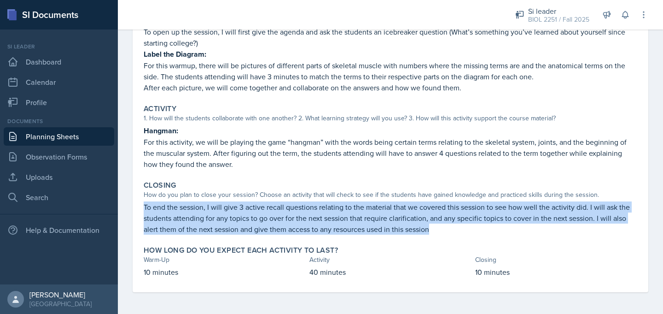
drag, startPoint x: 144, startPoint y: 205, endPoint x: 435, endPoint y: 227, distance: 291.8
click at [435, 227] on p "To end the session, I will give 3 active recall questions relating to the mater…" at bounding box center [391, 217] width 494 height 33
copy p "To end the session, I will give 3 active recall questions relating to the mater…"
click at [87, 139] on link "Planning Sheets" at bounding box center [59, 136] width 110 height 18
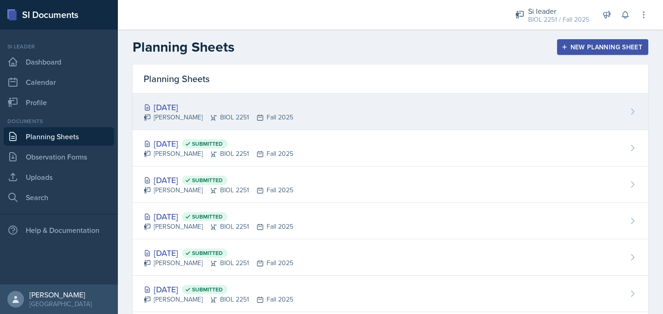
click at [184, 110] on div "Oct 14th, 2025" at bounding box center [219, 107] width 150 height 12
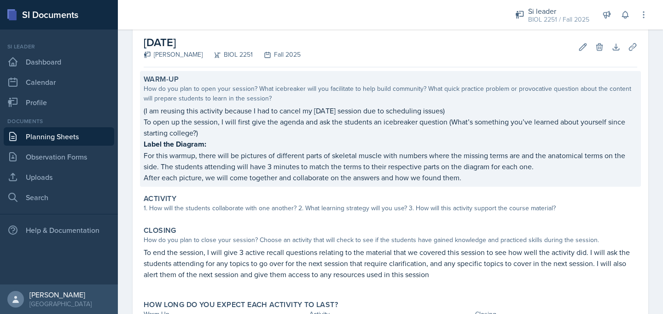
scroll to position [49, 0]
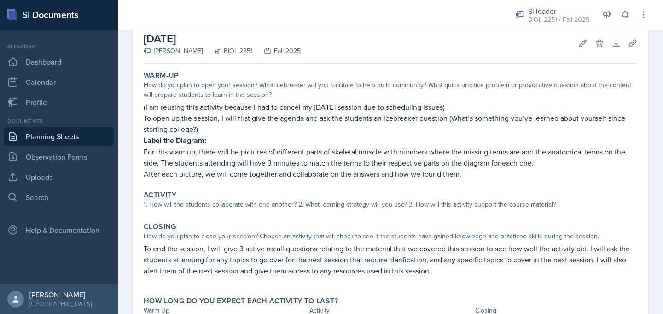
click at [98, 131] on link "Planning Sheets" at bounding box center [59, 136] width 110 height 18
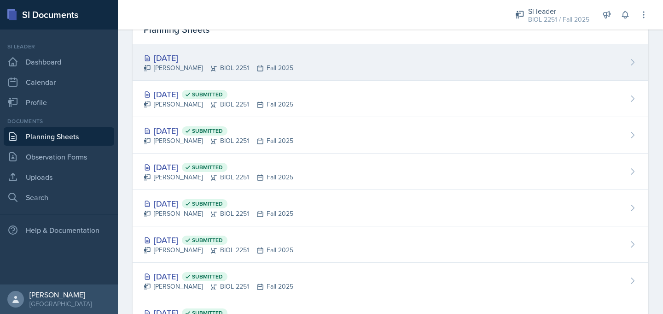
click at [159, 62] on div "Oct 14th, 2025" at bounding box center [219, 58] width 150 height 12
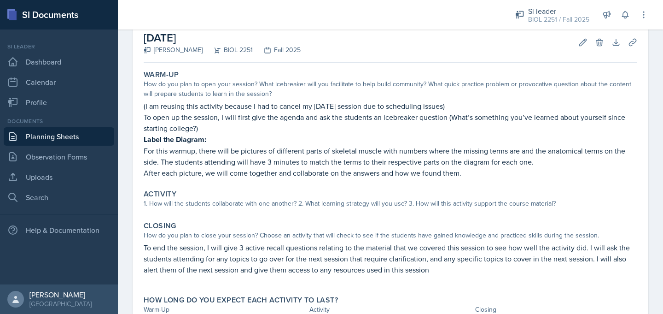
scroll to position [48, 0]
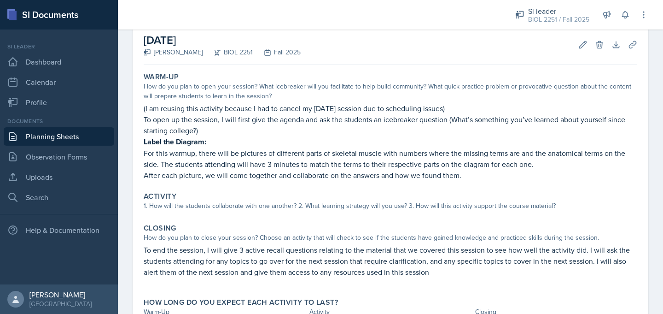
click at [233, 216] on div "Warm-Up How do you plan to open your session? What icebreaker will you facilita…" at bounding box center [391, 201] width 494 height 264
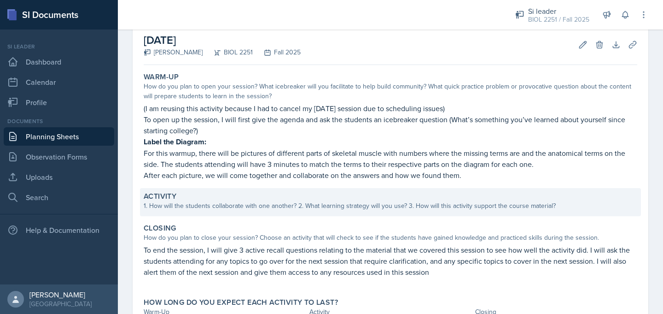
click at [233, 205] on div "1. How will the students collaborate with one another? 2. What learning strateg…" at bounding box center [391, 206] width 494 height 10
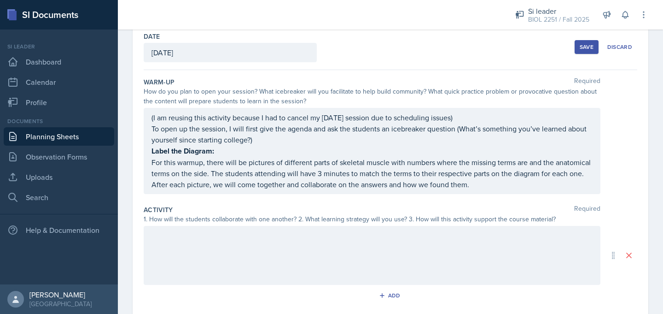
scroll to position [44, 0]
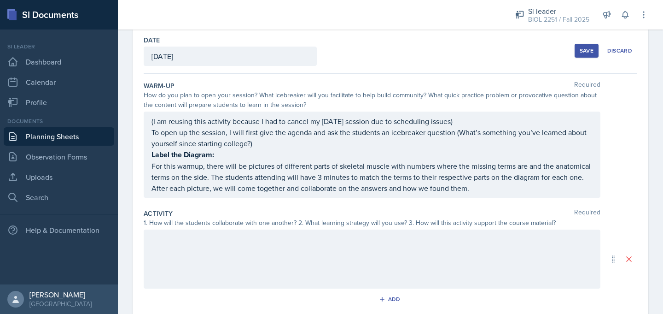
click at [216, 242] on div at bounding box center [372, 258] width 457 height 59
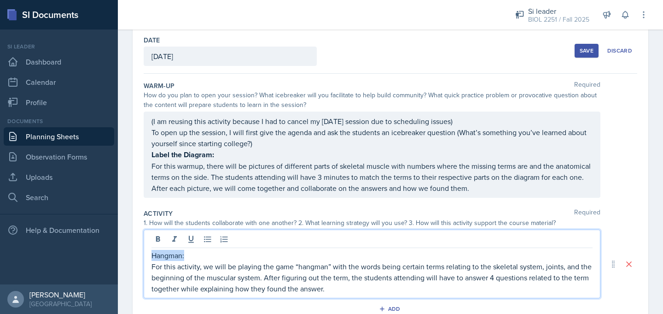
drag, startPoint x: 190, startPoint y: 255, endPoint x: 140, endPoint y: 250, distance: 49.5
click at [139, 250] on div "Date October 14th, 2025 October 2025 28 29 30 1 2 3 4 5 6 7 8 9 10 11 12 13 14 …" at bounding box center [391, 250] width 516 height 444
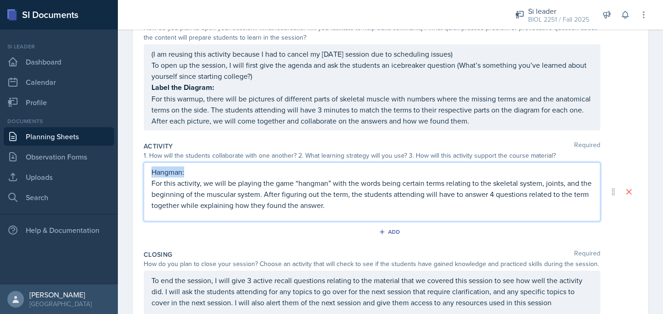
scroll to position [119, 0]
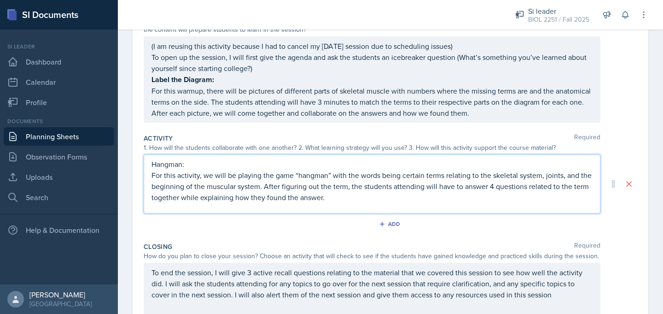
click at [134, 198] on div "Date October 14th, 2025 October 2025 28 29 30 1 2 3 4 5 6 7 8 9 10 11 12 13 14 …" at bounding box center [391, 170] width 516 height 434
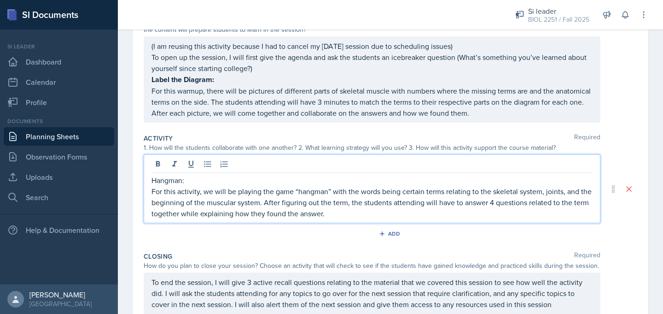
scroll to position [135, 0]
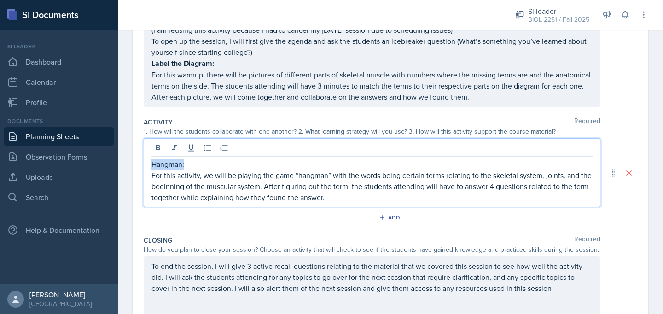
drag, startPoint x: 196, startPoint y: 163, endPoint x: 145, endPoint y: 160, distance: 50.2
click at [145, 160] on div "Hangman: For this activity, we will be playing the game “hangman” with the word…" at bounding box center [372, 172] width 457 height 69
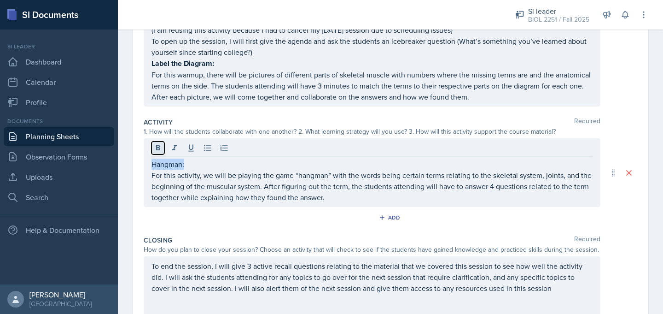
click at [157, 147] on icon at bounding box center [157, 147] width 9 height 9
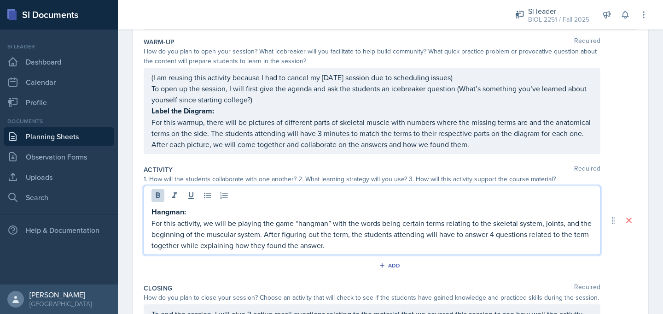
scroll to position [104, 0]
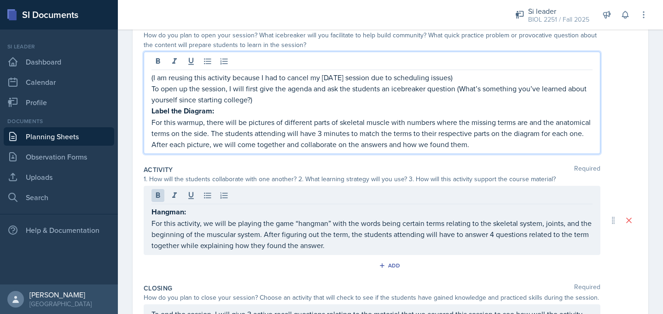
drag, startPoint x: 460, startPoint y: 80, endPoint x: 149, endPoint y: 77, distance: 310.8
click at [149, 77] on div "(I am reusing this activity because I had to cancel my thursday session due to …" at bounding box center [372, 103] width 457 height 102
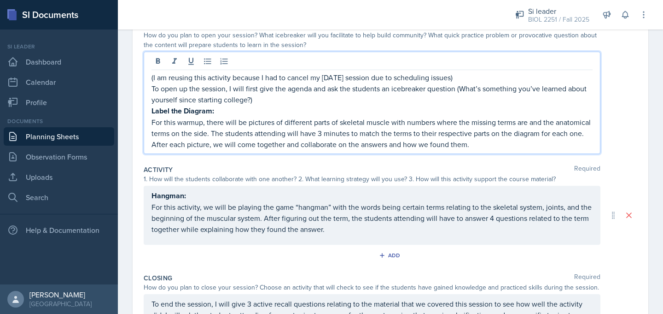
copy p "(I am reusing this activity because I had to cancel my thursday session due to …"
click at [150, 194] on div "Hangman: For this activity, we will be playing the game “hangman” with the word…" at bounding box center [372, 215] width 457 height 59
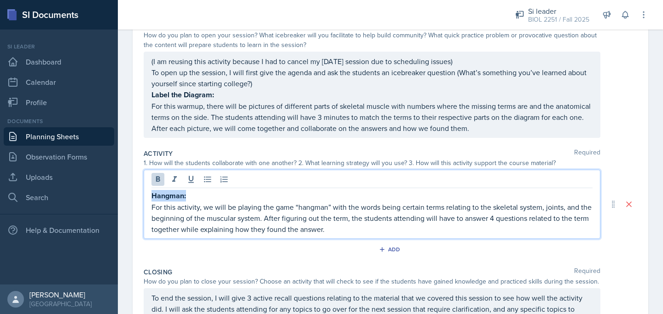
scroll to position [120, 0]
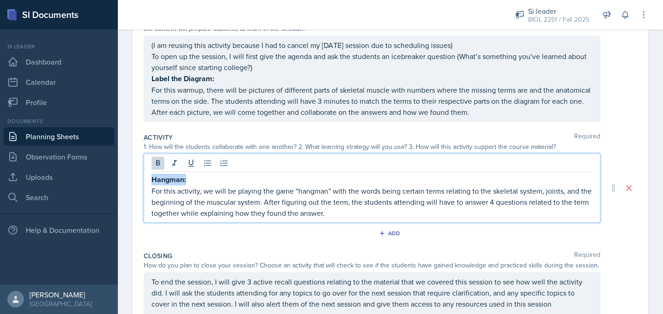
click at [231, 45] on p "(I am reusing this activity because I had to cancel my thursday session due to …" at bounding box center [371, 45] width 441 height 11
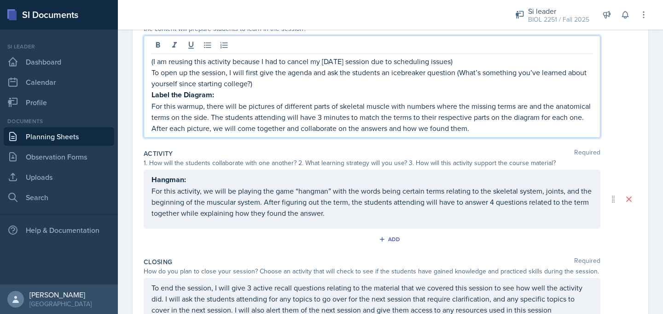
scroll to position [136, 0]
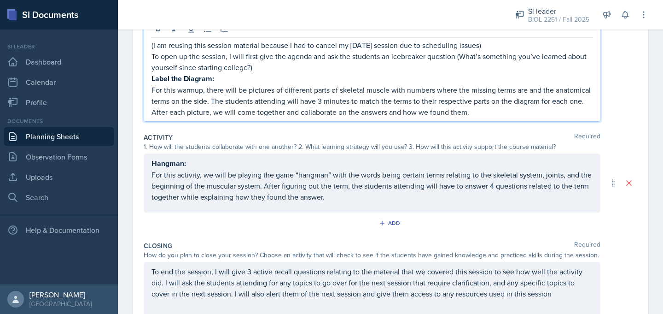
drag, startPoint x: 506, startPoint y: 41, endPoint x: 146, endPoint y: 44, distance: 360.0
click at [146, 44] on div "(I am reusing this session material because I had to cancel my Thursday session…" at bounding box center [372, 70] width 457 height 102
copy p "(I am reusing this session material because I had to cancel my Thursday session…"
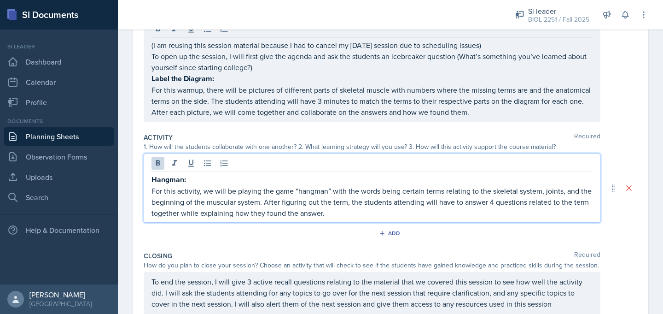
click at [151, 164] on div "Hangman: For this activity, we will be playing the game “hangman” with the word…" at bounding box center [372, 187] width 457 height 69
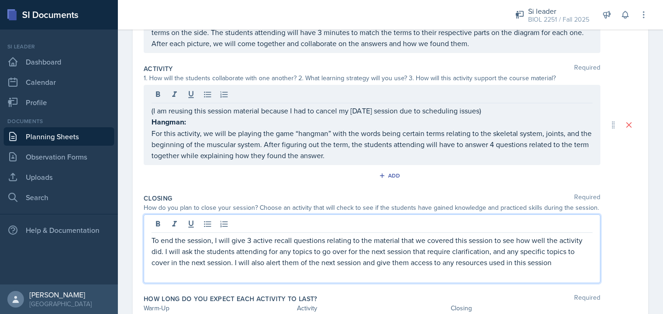
scroll to position [189, 0]
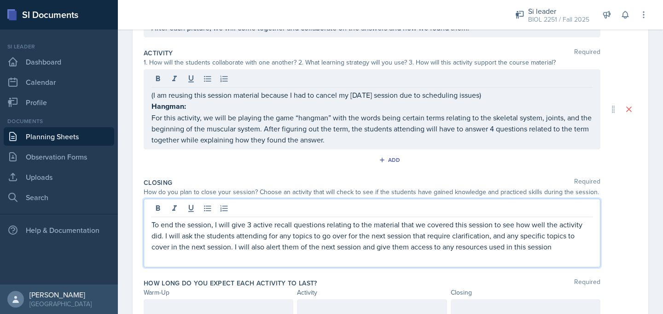
click at [153, 223] on p "To end the session, I will give 3 active recall questions relating to the mater…" at bounding box center [371, 235] width 441 height 33
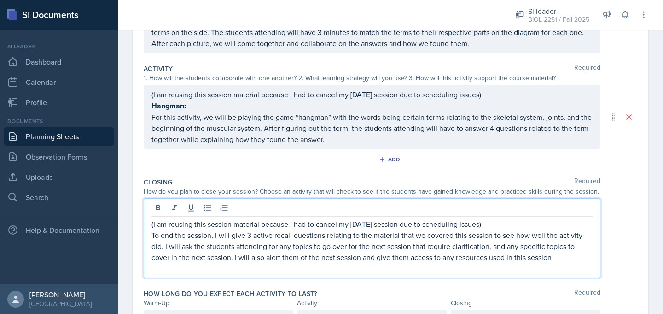
click at [157, 271] on p at bounding box center [371, 267] width 441 height 11
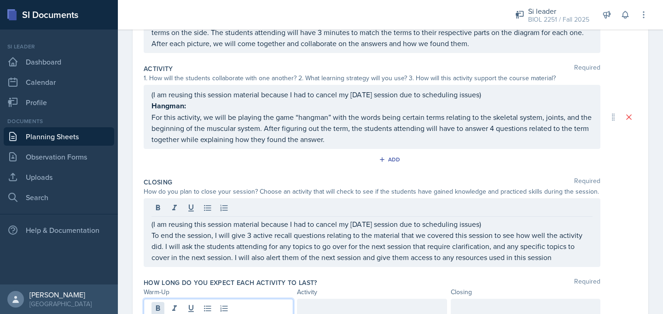
click at [161, 307] on div at bounding box center [219, 315] width 150 height 35
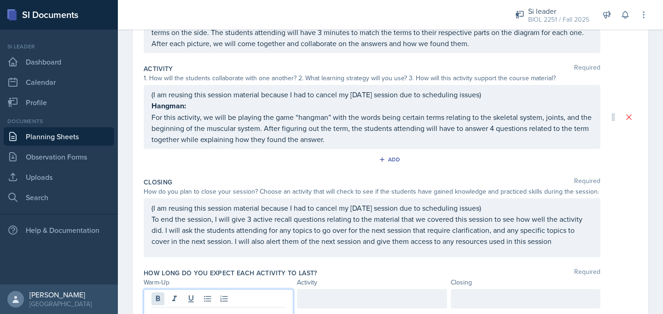
scroll to position [197, 0]
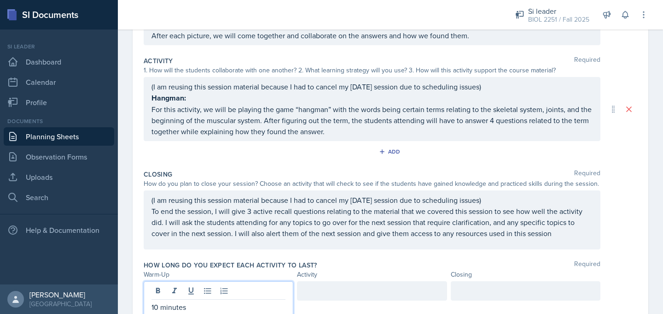
click at [472, 291] on div at bounding box center [526, 290] width 150 height 19
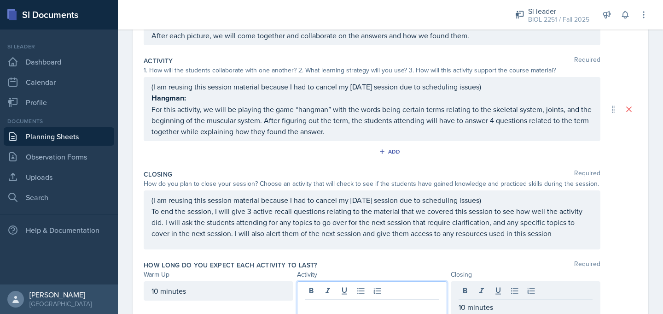
click at [412, 294] on div at bounding box center [372, 298] width 150 height 35
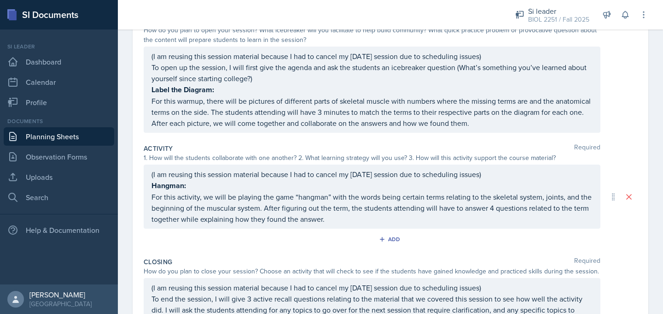
scroll to position [0, 0]
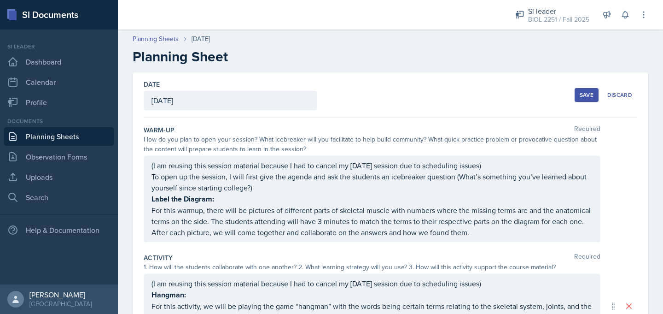
click at [589, 98] on div "Save" at bounding box center [587, 94] width 14 height 7
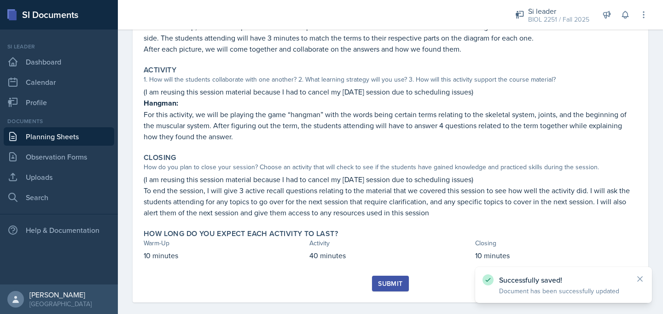
scroll to position [184, 0]
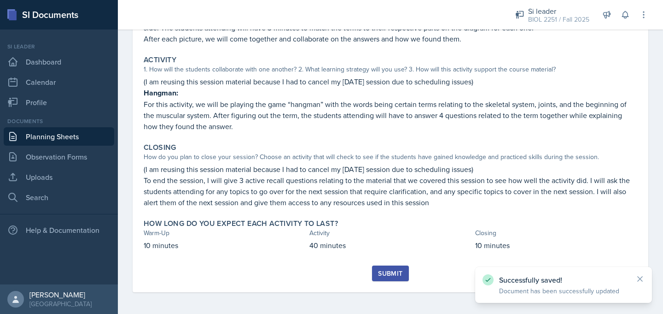
click at [384, 271] on div "Submit" at bounding box center [390, 272] width 24 height 7
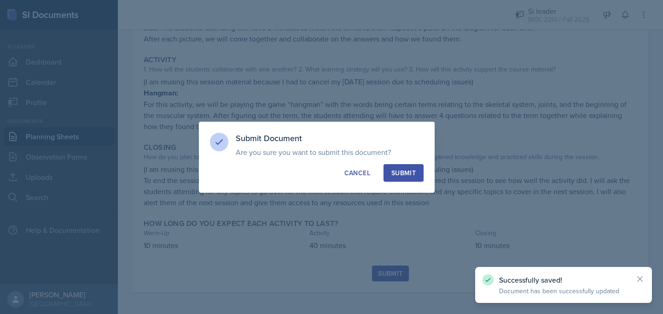
click at [397, 172] on div "Submit" at bounding box center [403, 172] width 24 height 9
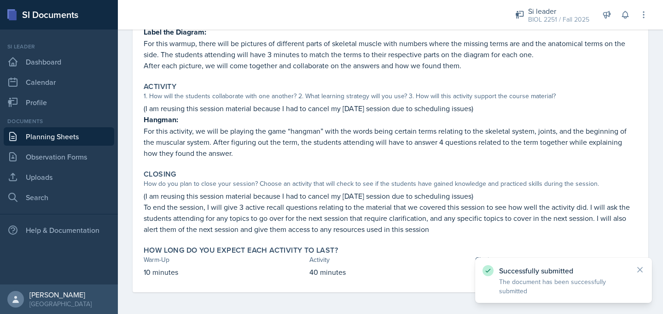
scroll to position [0, 0]
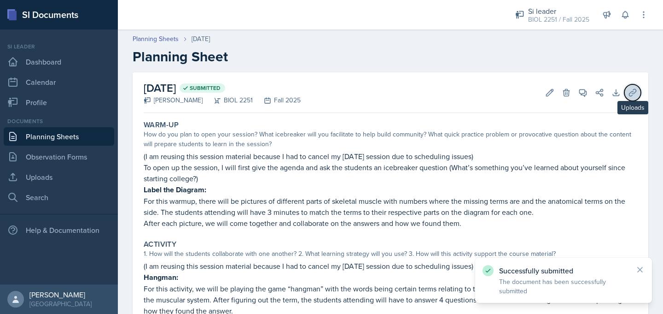
click at [634, 93] on icon at bounding box center [632, 92] width 7 height 7
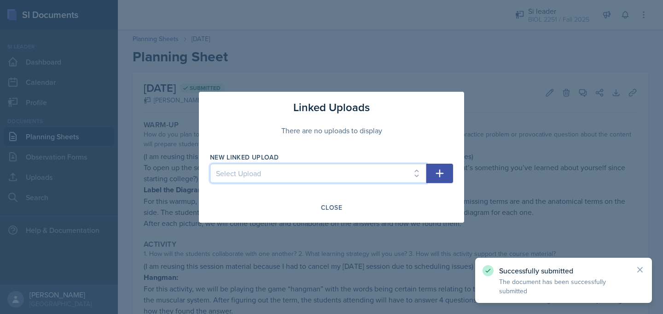
click at [418, 171] on select "Select Upload Mock Session (August 15, 2025) SI Session (August 26-28, 2025) SI…" at bounding box center [318, 172] width 216 height 19
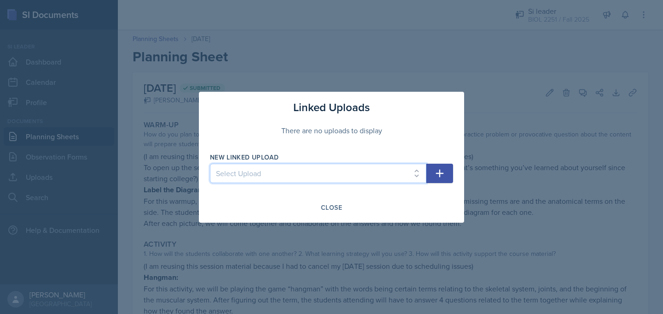
select select "c4238e72-6e90-48a4-8db5-cde9a6710f73"
click at [210, 163] on select "Select Upload Mock Session (August 15, 2025) SI Session (August 26-28, 2025) SI…" at bounding box center [318, 172] width 216 height 19
click at [436, 174] on icon "button" at bounding box center [439, 173] width 11 height 11
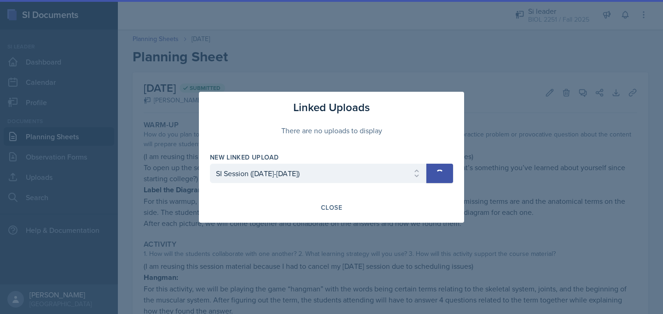
select select
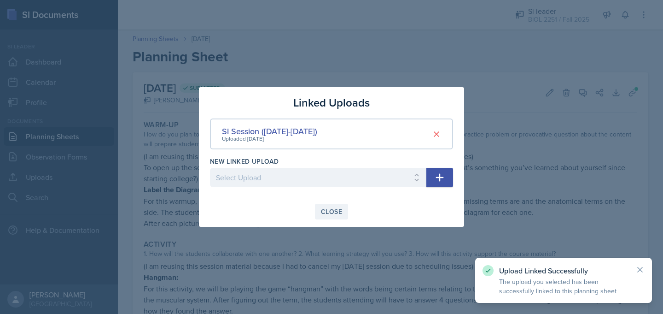
click at [331, 214] on div "Close" at bounding box center [331, 211] width 21 height 7
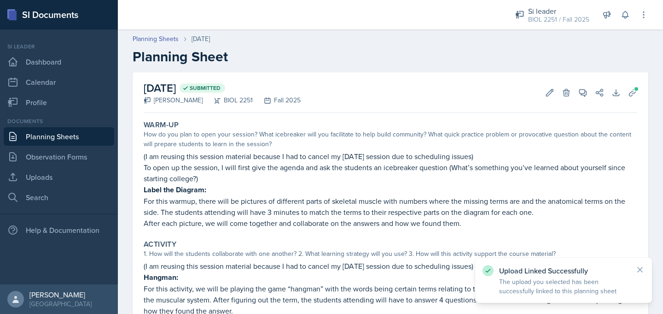
click at [81, 141] on link "Planning Sheets" at bounding box center [59, 136] width 110 height 18
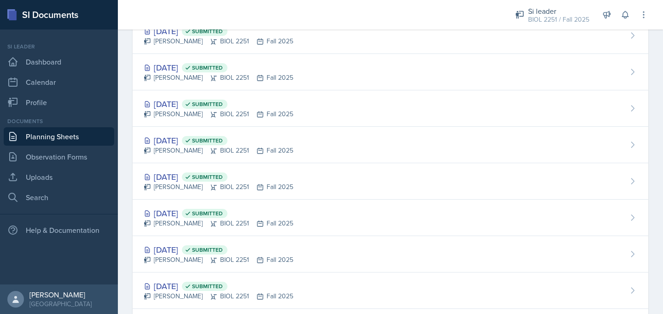
scroll to position [332, 0]
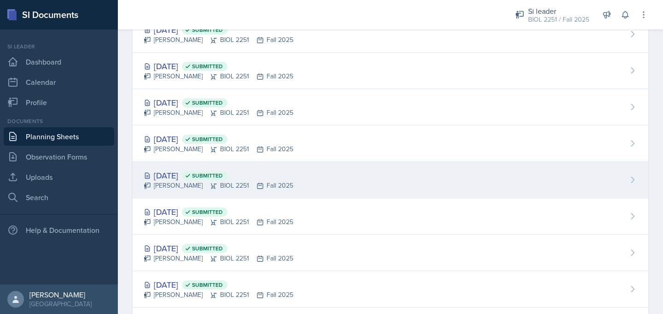
click at [167, 174] on div "Sep 4th, 2025 Submitted" at bounding box center [219, 175] width 150 height 12
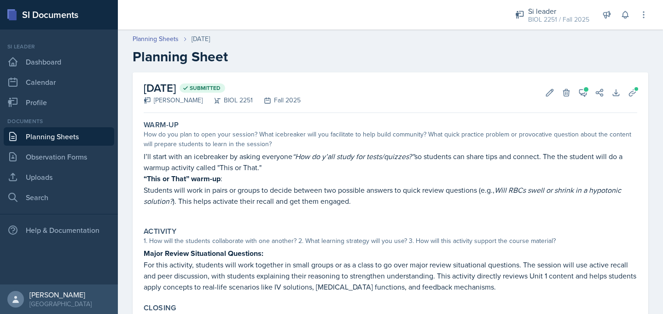
click at [70, 137] on link "Planning Sheets" at bounding box center [59, 136] width 110 height 18
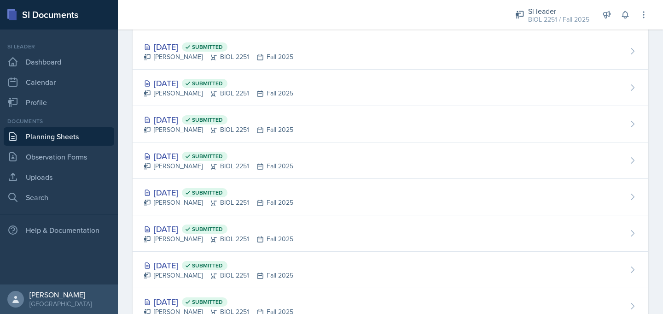
scroll to position [383, 0]
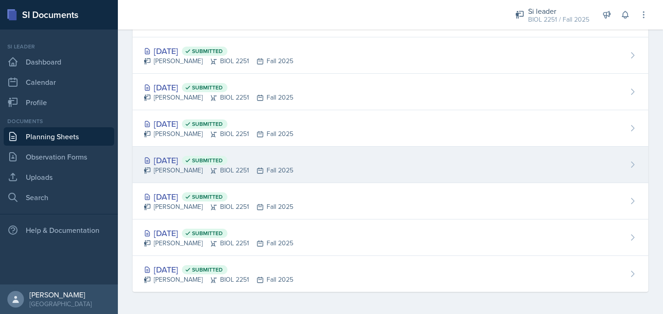
click at [175, 163] on div "Sep 2nd, 2025 Submitted" at bounding box center [219, 160] width 150 height 12
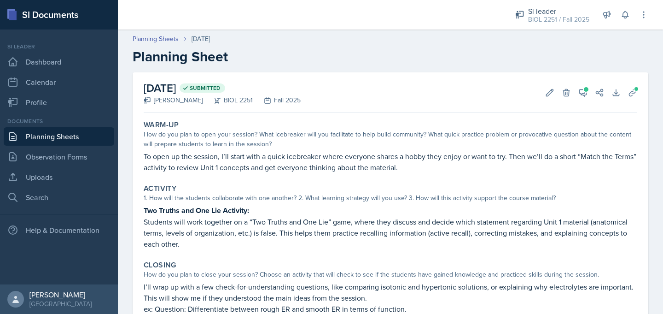
click at [89, 140] on link "Planning Sheets" at bounding box center [59, 136] width 110 height 18
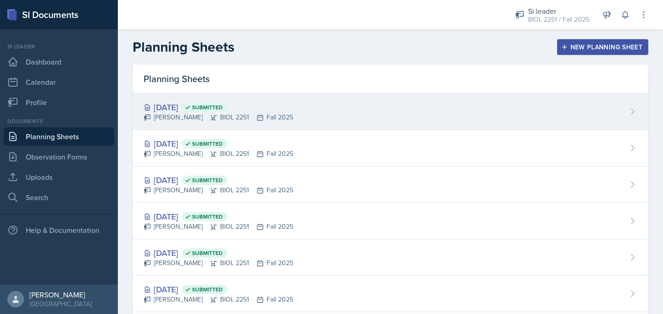
click at [175, 114] on div "Camille Richardson BIOL 2251 Fall 2025" at bounding box center [219, 117] width 150 height 10
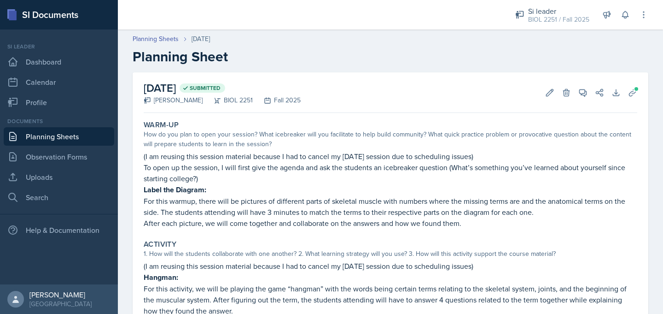
click at [52, 139] on link "Planning Sheets" at bounding box center [59, 136] width 110 height 18
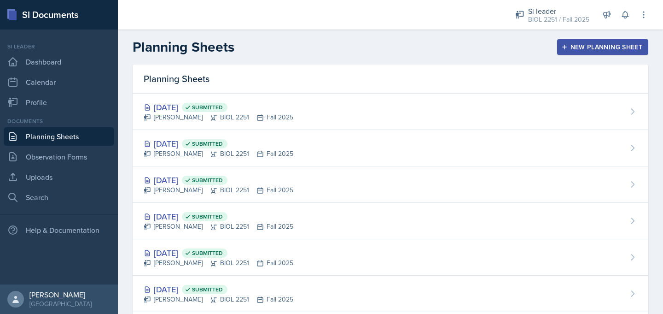
click at [573, 45] on div "New Planning Sheet" at bounding box center [602, 46] width 79 height 7
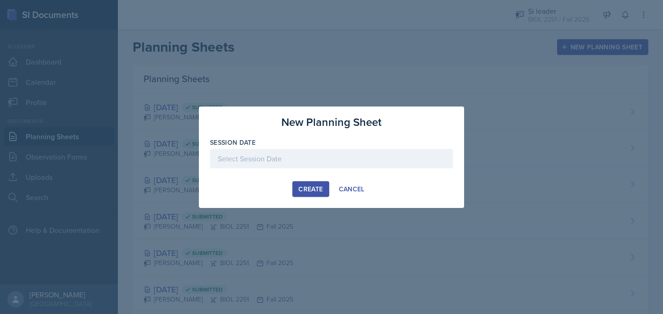
click at [342, 159] on div at bounding box center [331, 158] width 243 height 19
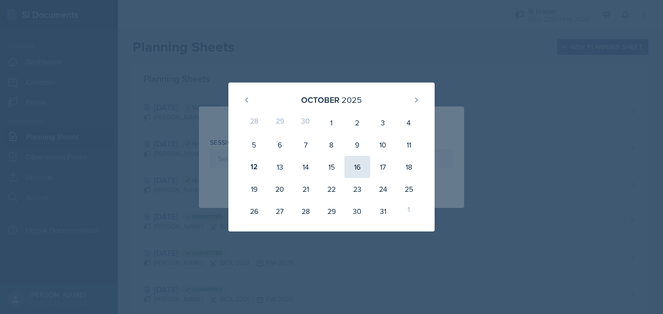
click at [365, 171] on div "16" at bounding box center [357, 167] width 26 height 22
type input "October 16th, 2025"
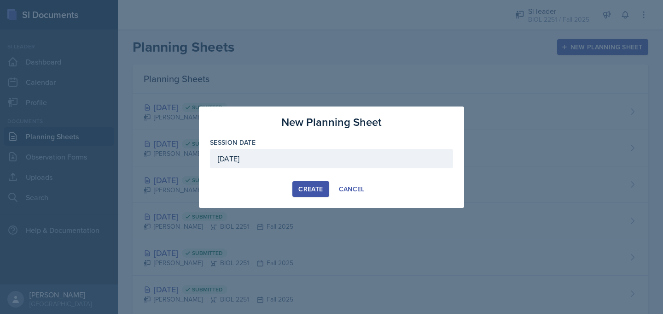
click at [306, 189] on div "Create" at bounding box center [310, 188] width 24 height 7
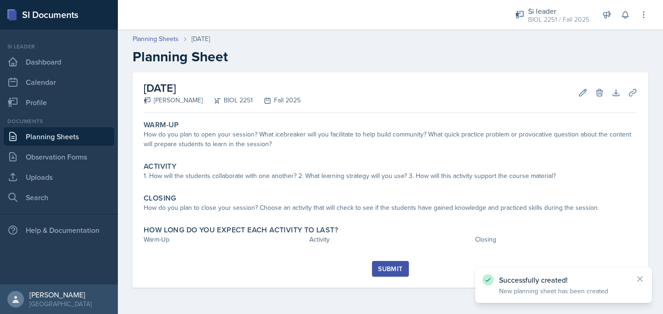
click at [205, 136] on div "How do you plan to open your session? What icebreaker will you facilitate to he…" at bounding box center [391, 138] width 494 height 19
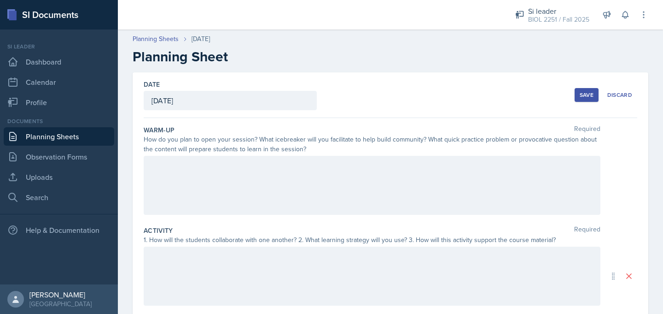
click at [193, 174] on div at bounding box center [372, 185] width 457 height 59
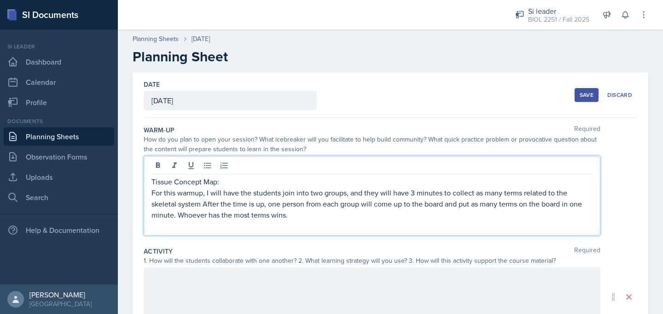
click at [205, 230] on p at bounding box center [371, 225] width 441 height 11
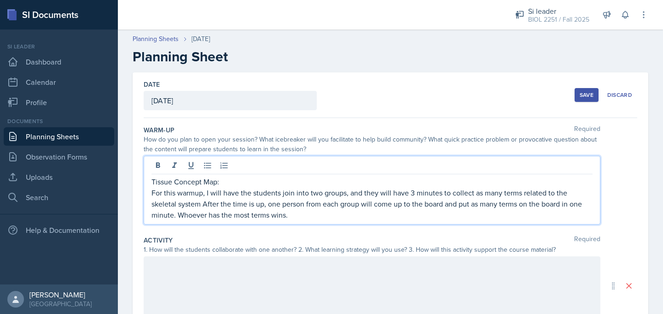
click at [170, 184] on p "Tissue Concept Map:" at bounding box center [371, 181] width 441 height 11
click at [177, 205] on p "For this warmup, I will have the students join into two groups, and they will h…" at bounding box center [371, 203] width 441 height 33
click at [156, 207] on p "For this warmup, I will have the students join into two groups, and they will h…" at bounding box center [371, 203] width 441 height 33
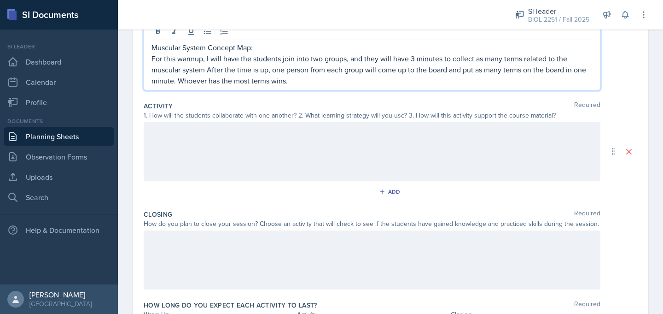
scroll to position [160, 0]
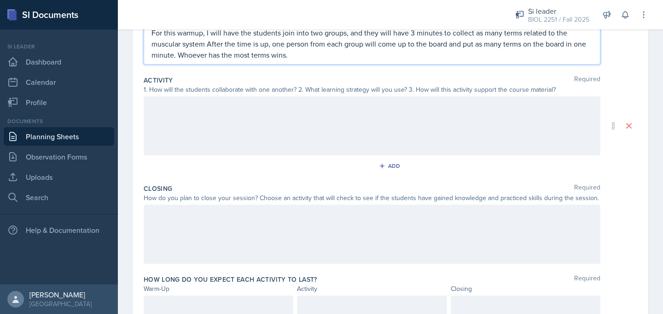
click at [175, 106] on p at bounding box center [371, 105] width 441 height 11
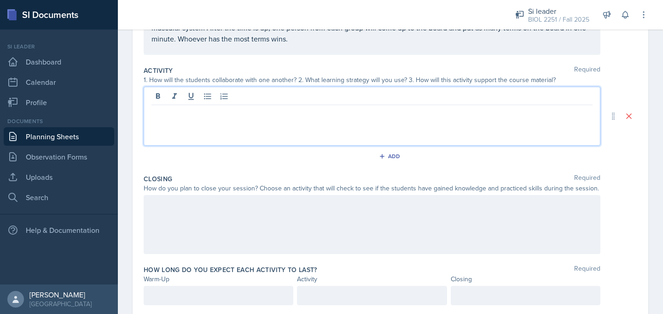
scroll to position [166, 0]
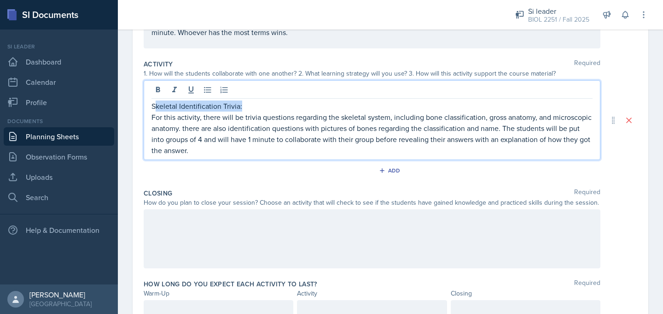
drag, startPoint x: 246, startPoint y: 110, endPoint x: 155, endPoint y: 110, distance: 91.2
click at [154, 110] on p "Skeletal Identification Trivia:" at bounding box center [371, 105] width 441 height 11
click at [175, 111] on p "For this activity, there will be trivia questions regarding the skeletal system…" at bounding box center [371, 133] width 441 height 44
click at [178, 108] on p "Skeletal Identification Trivia:" at bounding box center [371, 105] width 441 height 11
drag, startPoint x: 177, startPoint y: 108, endPoint x: 139, endPoint y: 108, distance: 38.2
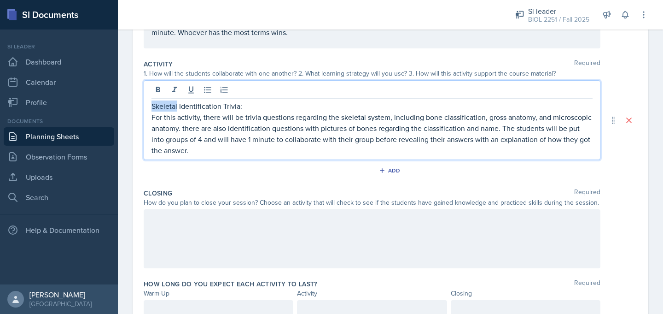
click at [139, 108] on div "Date October 16th, 2025 October 2025 28 29 30 1 2 3 4 5 6 7 8 9 10 11 12 13 14 …" at bounding box center [391, 120] width 516 height 428
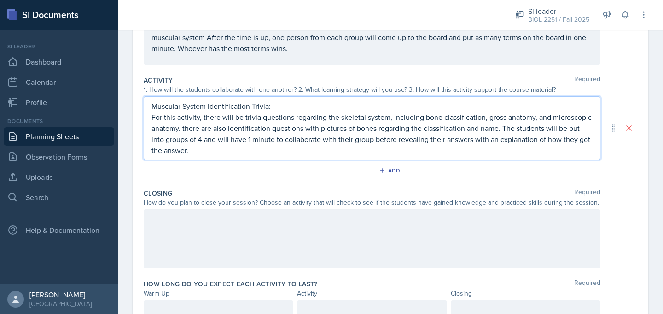
click at [365, 117] on p "For this activity, there will be trivia questions regarding the skeletal system…" at bounding box center [371, 133] width 441 height 44
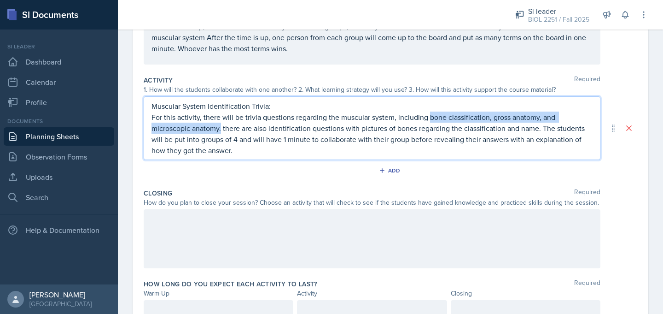
drag, startPoint x: 221, startPoint y: 128, endPoint x: 427, endPoint y: 119, distance: 206.9
click at [427, 119] on p "For this activity, there will be trivia questions regarding the muscular system…" at bounding box center [371, 133] width 441 height 44
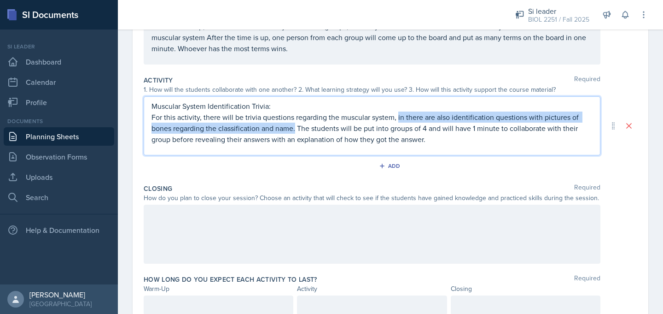
drag, startPoint x: 295, startPoint y: 130, endPoint x: 398, endPoint y: 118, distance: 104.3
click at [398, 118] on p "For this activity, there will be trivia questions regarding the muscular system…" at bounding box center [371, 127] width 441 height 33
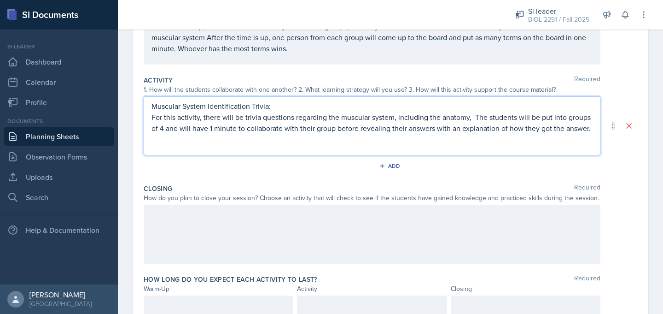
click at [442, 120] on p "For this activity, there will be trivia questions regarding the muscular system…" at bounding box center [371, 122] width 441 height 22
click at [546, 119] on p "For this activity, there will be trivia questions regarding the muscular system…" at bounding box center [371, 127] width 441 height 33
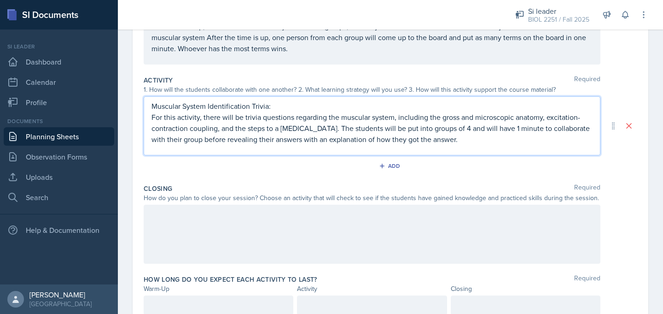
click at [73, 140] on link "Planning Sheets" at bounding box center [59, 136] width 110 height 18
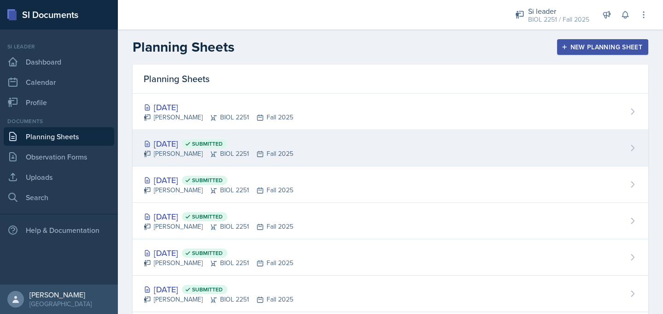
click at [180, 147] on div "Oct 14th, 2025 Submitted" at bounding box center [219, 143] width 150 height 12
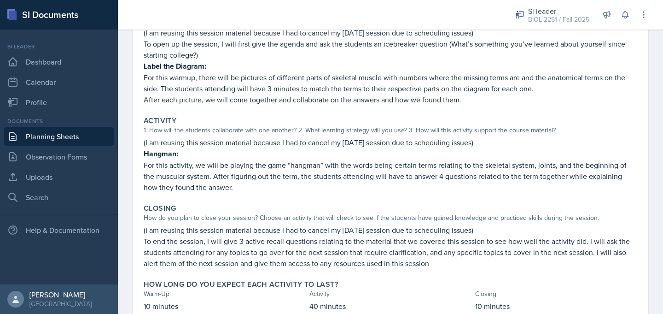
scroll to position [157, 0]
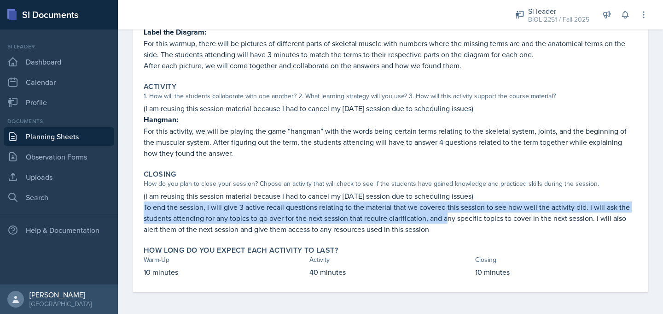
drag, startPoint x: 145, startPoint y: 207, endPoint x: 448, endPoint y: 221, distance: 303.3
click at [448, 221] on p "To end the session, I will give 3 active recall questions relating to the mater…" at bounding box center [391, 217] width 494 height 33
copy p "To end the session, I will give 3 active recall questions relating to the mater…"
click at [105, 131] on link "Planning Sheets" at bounding box center [59, 136] width 110 height 18
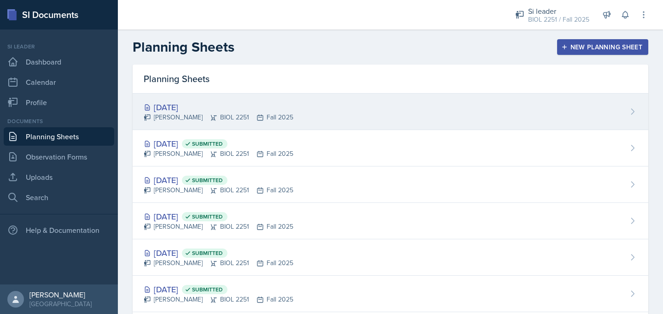
click at [181, 116] on div "Camille Richardson BIOL 2251 Fall 2025" at bounding box center [219, 117] width 150 height 10
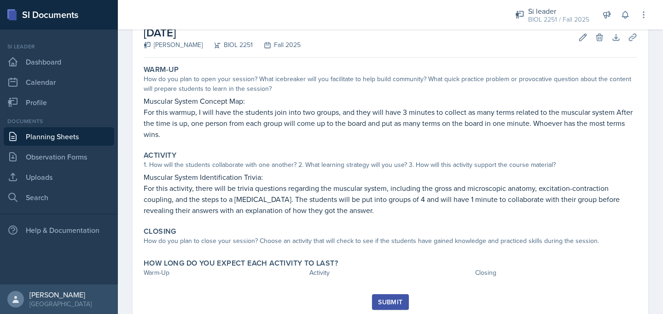
scroll to position [62, 0]
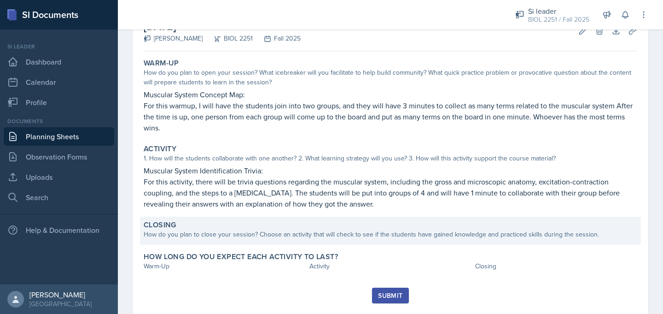
click at [195, 237] on div "How do you plan to close your session? Choose an activity that will check to se…" at bounding box center [391, 234] width 494 height 10
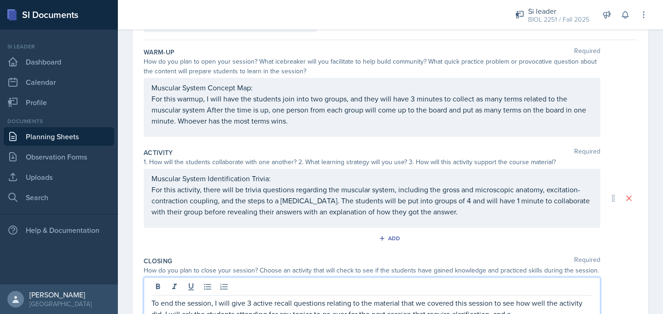
scroll to position [85, 0]
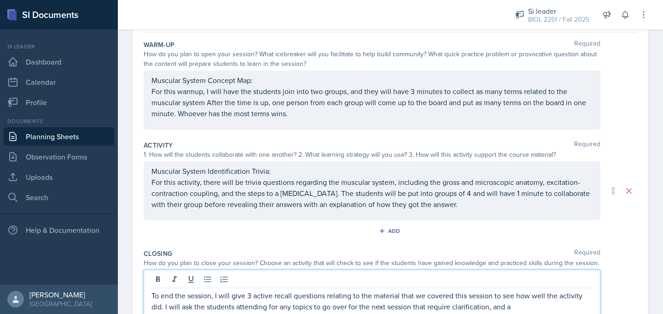
click at [183, 308] on p "To end the session, I will give 3 active recall questions relating to the mater…" at bounding box center [371, 301] width 441 height 22
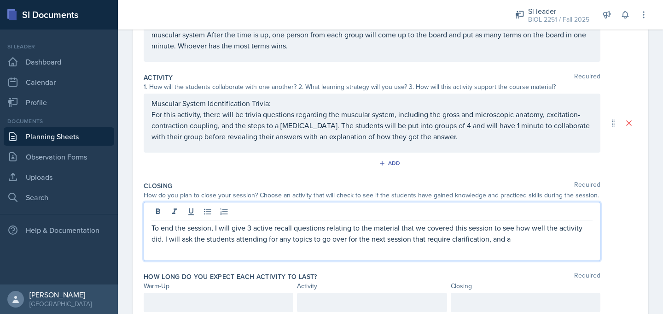
scroll to position [171, 0]
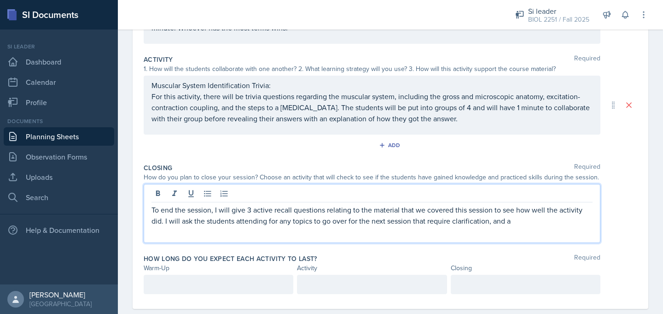
click at [88, 138] on link "Planning Sheets" at bounding box center [59, 136] width 110 height 18
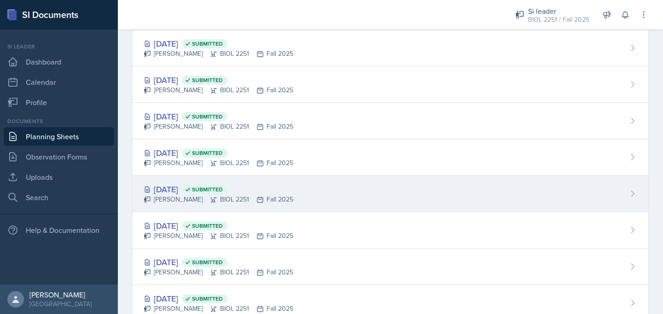
scroll to position [62, 0]
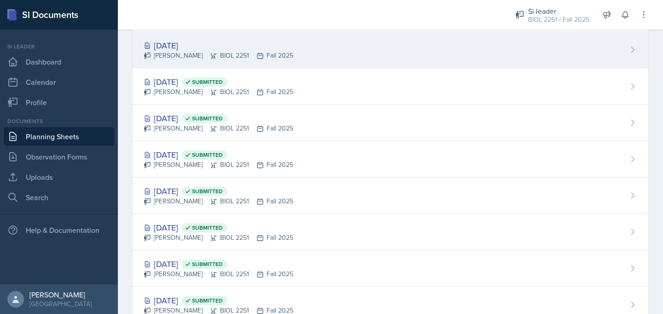
click at [184, 50] on div "Oct 16th, 2025" at bounding box center [219, 45] width 150 height 12
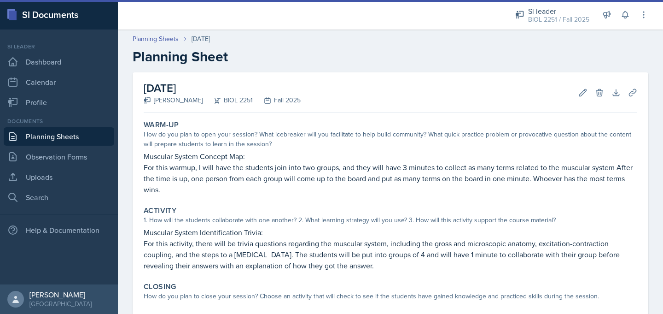
click at [84, 135] on link "Planning Sheets" at bounding box center [59, 136] width 110 height 18
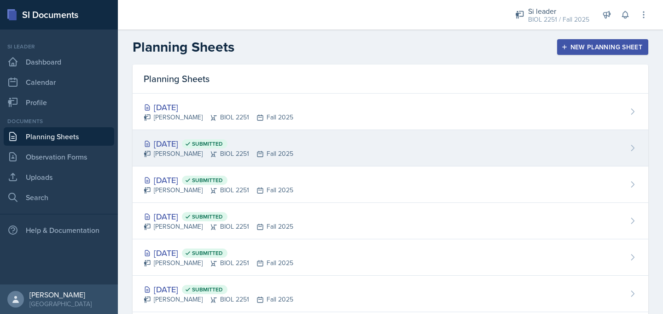
click at [174, 146] on div "Oct 14th, 2025 Submitted" at bounding box center [219, 143] width 150 height 12
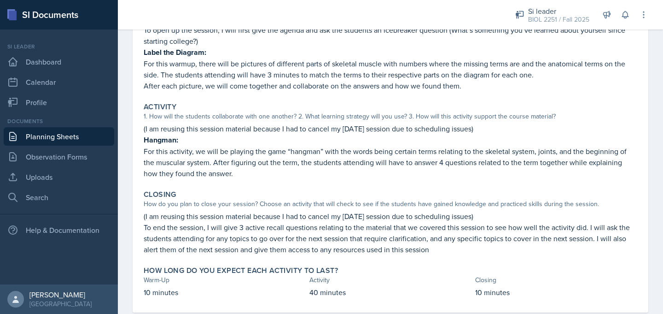
scroll to position [157, 0]
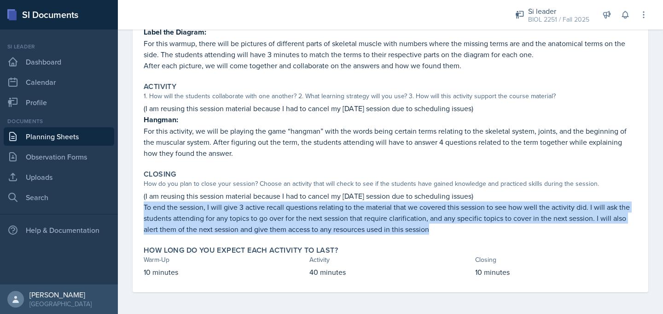
drag, startPoint x: 143, startPoint y: 203, endPoint x: 442, endPoint y: 229, distance: 300.4
click at [442, 229] on div "Closing How do you plan to close your session? Choose an activity that will che…" at bounding box center [390, 202] width 501 height 72
copy p "To end the session, I will give 3 active recall questions relating to the mater…"
click at [93, 129] on link "Planning Sheets" at bounding box center [59, 136] width 110 height 18
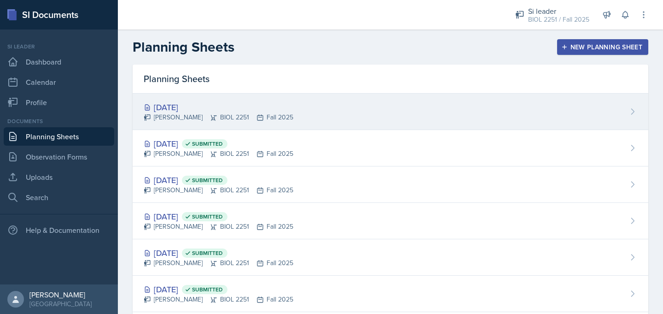
click at [170, 113] on div "Camille Richardson BIOL 2251 Fall 2025" at bounding box center [219, 117] width 150 height 10
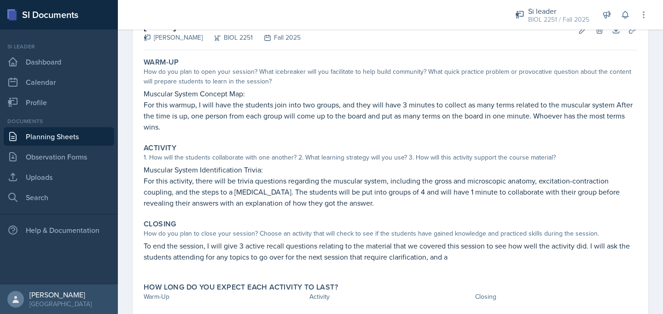
scroll to position [86, 0]
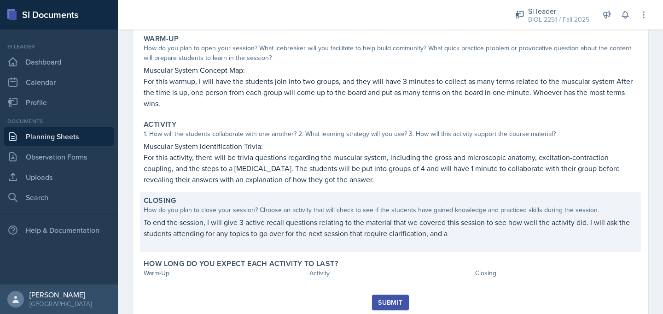
click at [464, 230] on p "To end the session, I will give 3 active recall questions relating to the mater…" at bounding box center [391, 227] width 494 height 22
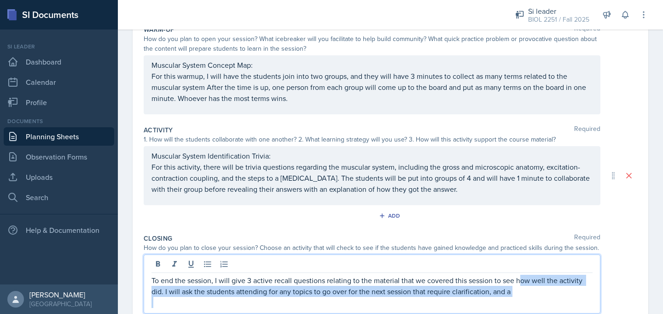
drag, startPoint x: 522, startPoint y: 292, endPoint x: 167, endPoint y: 309, distance: 355.4
click at [167, 309] on div "To end the session, I will give 3 active recall questions relating to the mater…" at bounding box center [372, 283] width 457 height 59
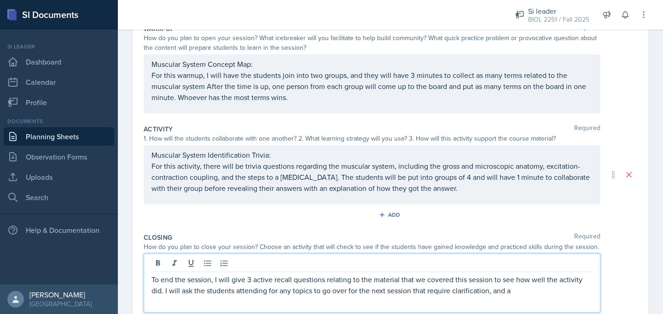
click at [518, 296] on p at bounding box center [371, 301] width 441 height 11
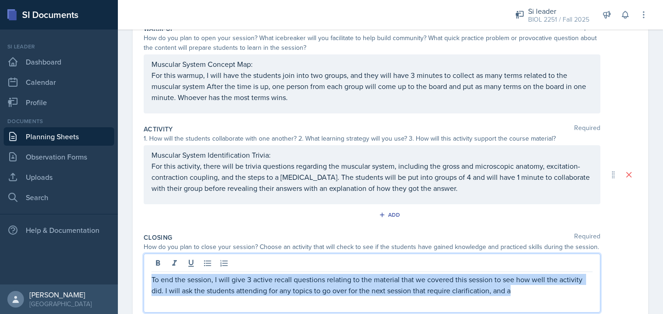
drag, startPoint x: 518, startPoint y: 294, endPoint x: 147, endPoint y: 278, distance: 371.4
click at [147, 278] on div "To end the session, I will give 3 active recall questions relating to the mater…" at bounding box center [372, 282] width 457 height 59
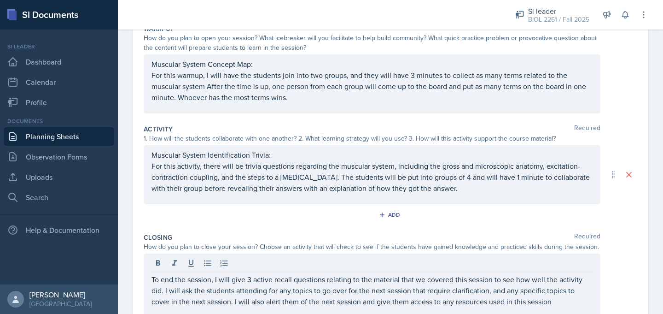
click at [139, 216] on div "Date October 16th, 2025 October 2025 28 29 30 1 2 3 4 5 6 7 8 9 10 11 12 13 14 …" at bounding box center [391, 179] width 516 height 417
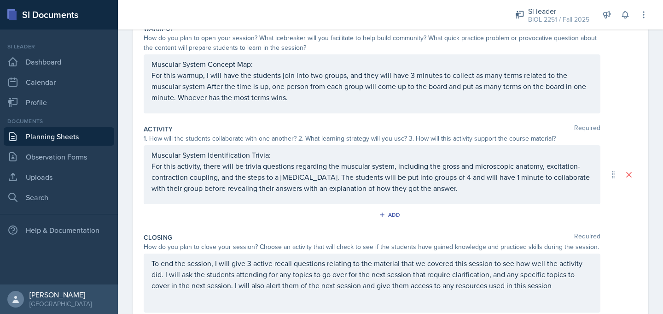
click at [90, 138] on link "Planning Sheets" at bounding box center [59, 136] width 110 height 18
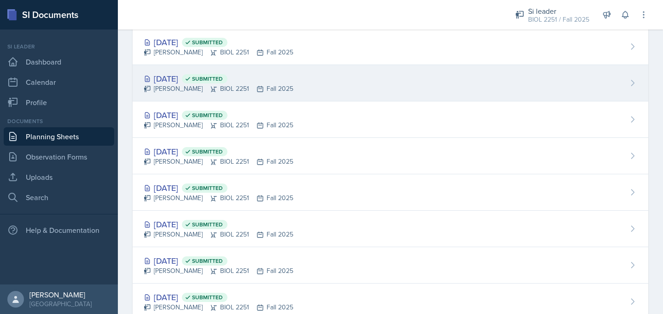
click at [179, 76] on div "Oct 9th, 2025 Submitted" at bounding box center [219, 78] width 150 height 12
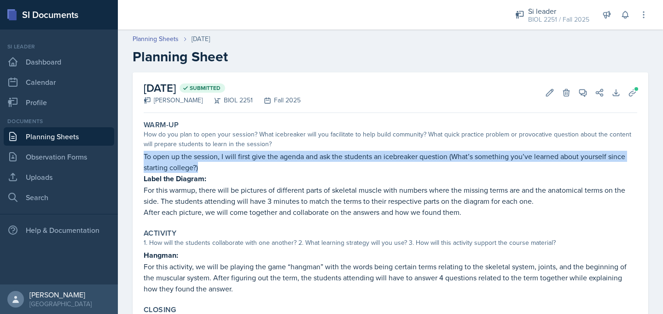
drag, startPoint x: 143, startPoint y: 156, endPoint x: 222, endPoint y: 168, distance: 80.6
click at [222, 168] on div "Warm-Up How do you plan to open your session? What icebreaker will you facilita…" at bounding box center [390, 168] width 501 height 105
copy p "To open up the session, I will first give the agenda and ask the students an ic…"
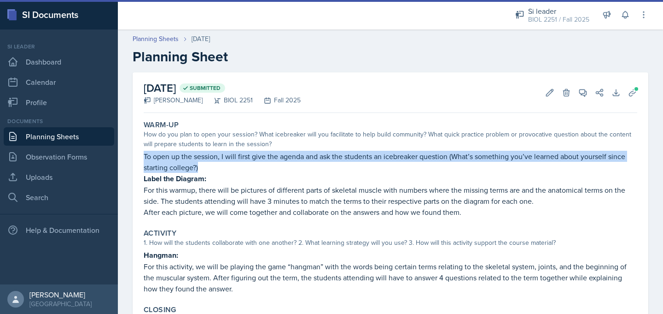
click at [42, 135] on link "Planning Sheets" at bounding box center [59, 136] width 110 height 18
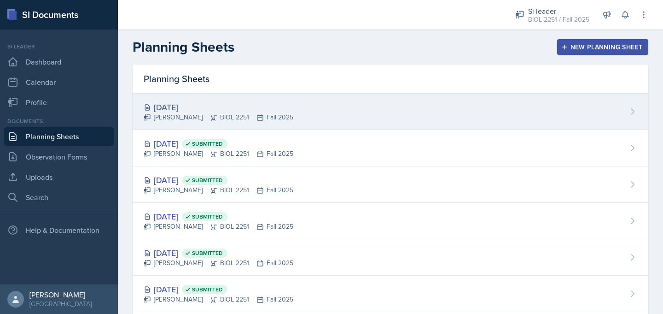
click at [166, 103] on div "Oct 16th, 2025" at bounding box center [219, 107] width 150 height 12
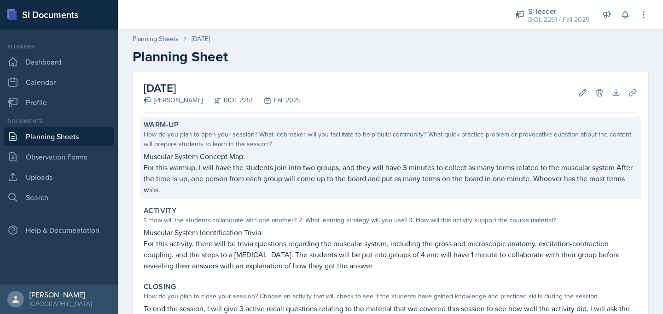
click at [145, 152] on p "Muscular System Concept Map:" at bounding box center [391, 156] width 494 height 11
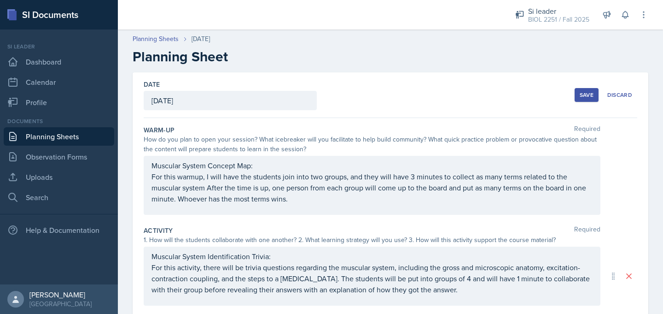
click at [151, 167] on div "Muscular System Concept Map: For this warmup, I will have the students join int…" at bounding box center [372, 185] width 457 height 59
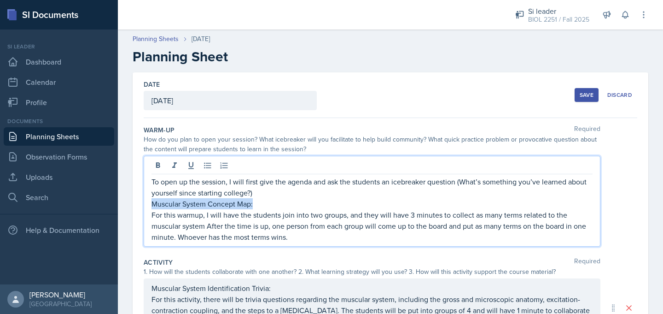
drag, startPoint x: 263, startPoint y: 203, endPoint x: 149, endPoint y: 204, distance: 113.7
click at [149, 204] on div "To open up the session, I will first give the agenda and ask the students an ic…" at bounding box center [372, 201] width 457 height 91
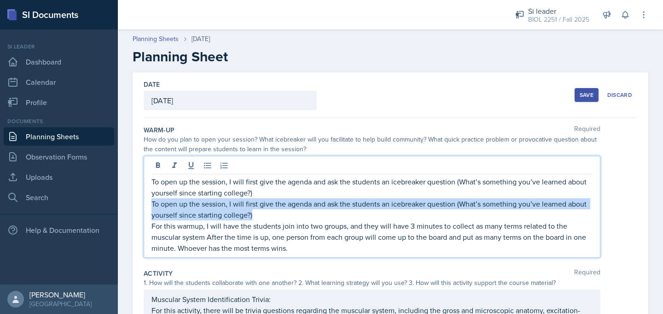
drag, startPoint x: 262, startPoint y: 215, endPoint x: 153, endPoint y: 205, distance: 110.0
click at [153, 205] on p "To open up the session, I will first give the agenda and ask the students an ic…" at bounding box center [371, 209] width 441 height 22
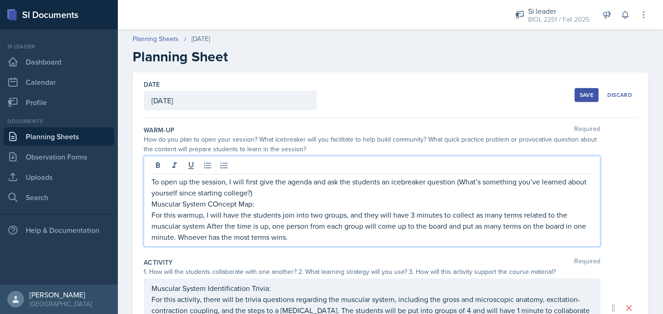
click at [218, 205] on p "Muscular System COncept Map:" at bounding box center [371, 203] width 441 height 11
drag, startPoint x: 257, startPoint y: 201, endPoint x: 145, endPoint y: 203, distance: 112.4
click at [145, 203] on div "To open up the session, I will first give the agenda and ask the students an ic…" at bounding box center [372, 201] width 457 height 91
click at [155, 169] on icon at bounding box center [157, 165] width 9 height 9
click at [274, 290] on div "Muscular System Identification Trivia: For this activity, there will be trivia …" at bounding box center [372, 308] width 457 height 59
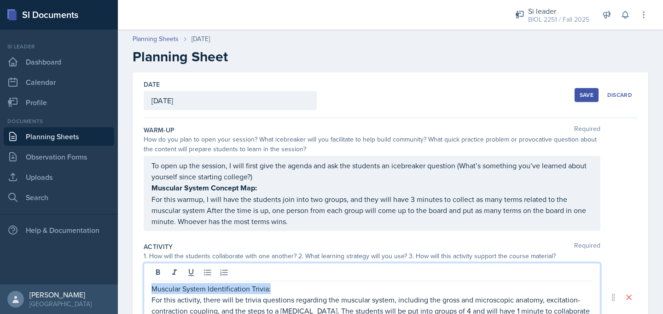
drag, startPoint x: 274, startPoint y: 290, endPoint x: 151, endPoint y: 288, distance: 123.8
click at [151, 288] on div "Muscular System Identification Trivia: For this activity, there will be trivia …" at bounding box center [372, 296] width 457 height 69
click at [158, 273] on icon at bounding box center [158, 272] width 4 height 6
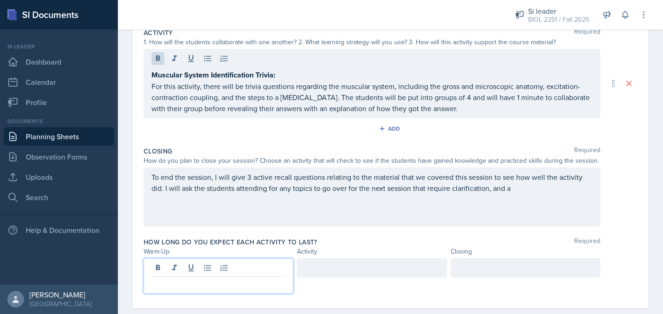
click at [162, 278] on p at bounding box center [218, 283] width 134 height 11
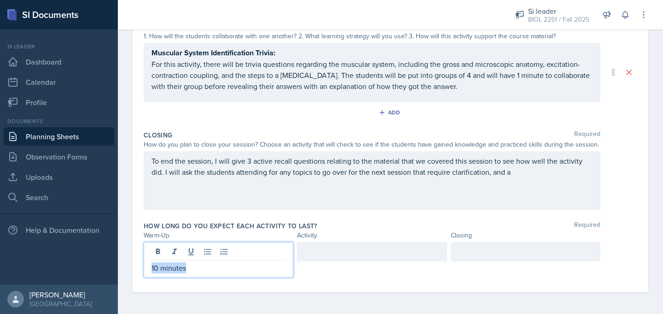
drag, startPoint x: 190, startPoint y: 268, endPoint x: 144, endPoint y: 267, distance: 45.6
click at [144, 267] on div "10 minutes" at bounding box center [219, 259] width 150 height 35
click at [305, 257] on div at bounding box center [372, 251] width 150 height 19
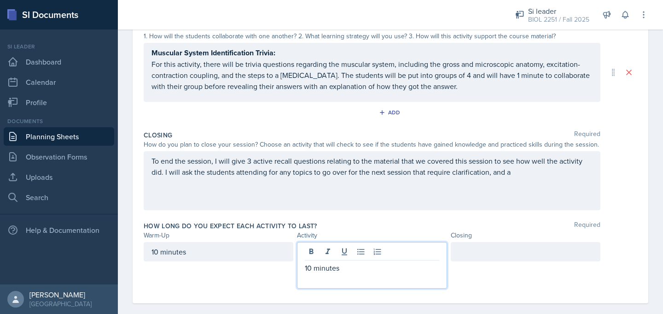
click at [464, 254] on div at bounding box center [526, 251] width 150 height 19
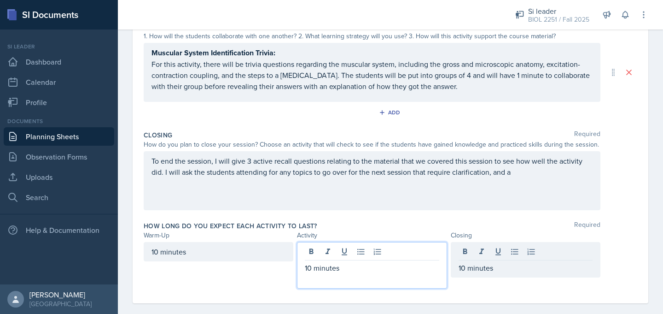
click at [324, 267] on div "10 minutes" at bounding box center [372, 273] width 134 height 22
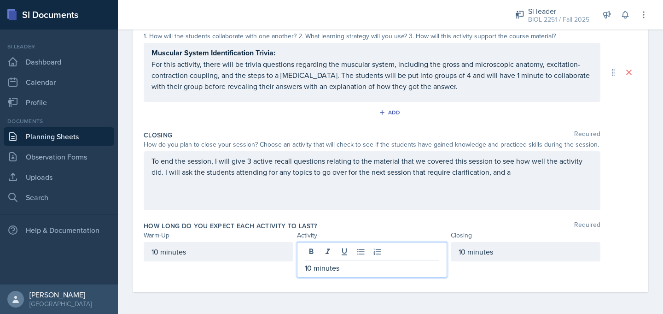
click at [309, 270] on p "10 minutes" at bounding box center [372, 267] width 134 height 11
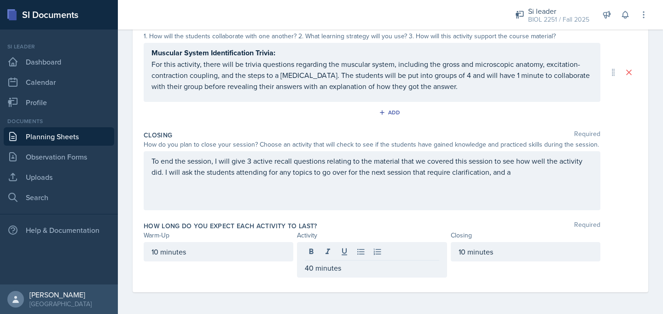
click at [524, 257] on div "10 minutes" at bounding box center [526, 251] width 150 height 19
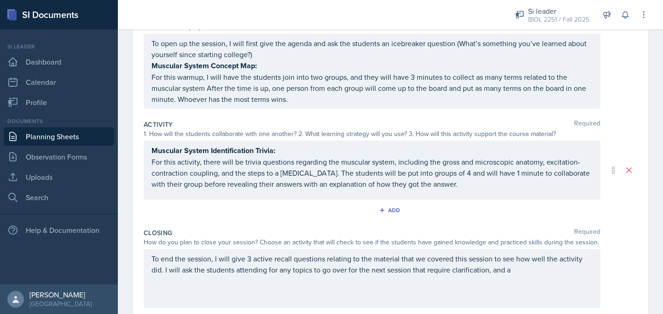
scroll to position [138, 0]
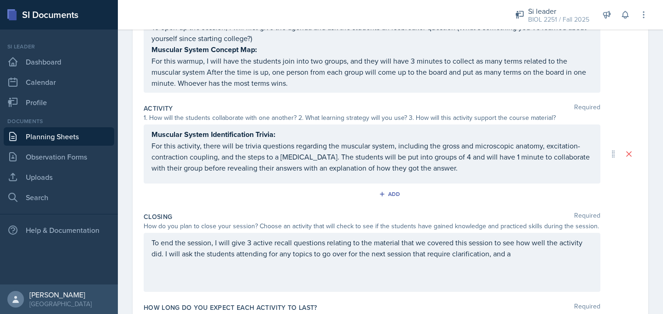
click at [514, 270] on p at bounding box center [371, 264] width 441 height 11
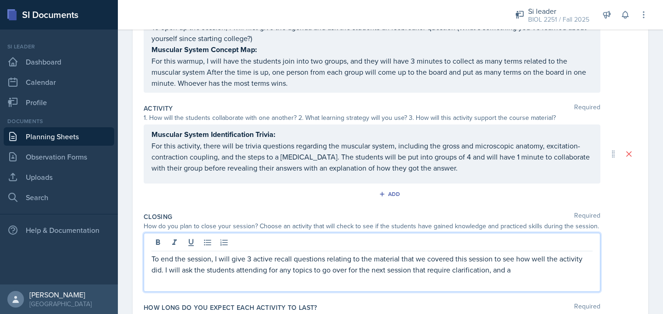
click at [517, 270] on p "To end the session, I will give 3 active recall questions relating to the mater…" at bounding box center [371, 264] width 441 height 22
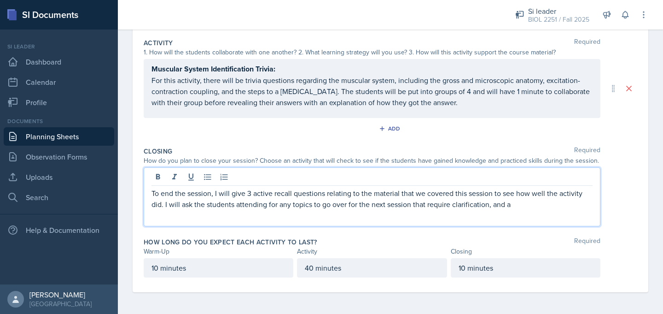
click at [515, 202] on p "To end the session, I will give 3 active recall questions relating to the mater…" at bounding box center [371, 198] width 441 height 22
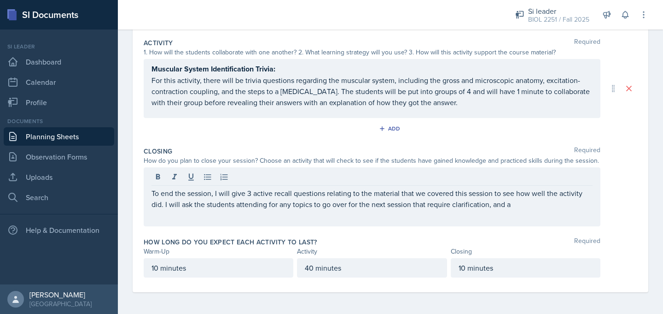
click at [76, 134] on link "Planning Sheets" at bounding box center [59, 136] width 110 height 18
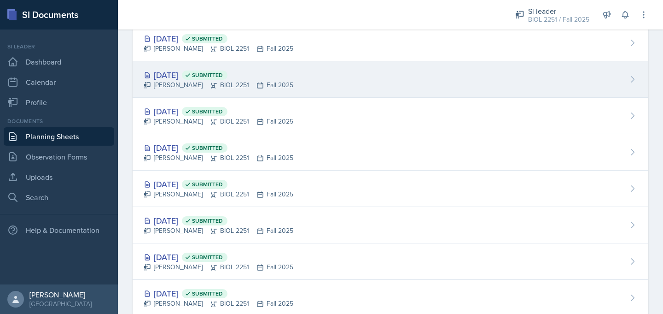
click at [195, 76] on div "Oct 2nd, 2025 Submitted" at bounding box center [219, 75] width 150 height 12
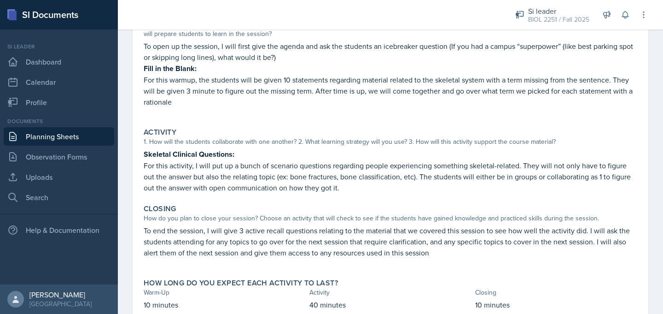
scroll to position [143, 0]
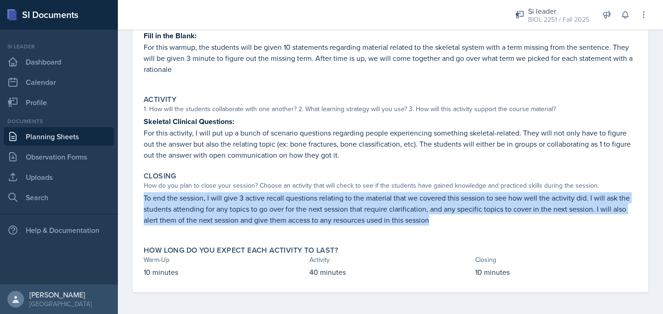
drag, startPoint x: 448, startPoint y: 219, endPoint x: 142, endPoint y: 198, distance: 306.8
click at [142, 198] on div "Closing How do you plan to close your session? Choose an activity that will che…" at bounding box center [390, 203] width 501 height 70
click at [94, 139] on link "Planning Sheets" at bounding box center [59, 136] width 110 height 18
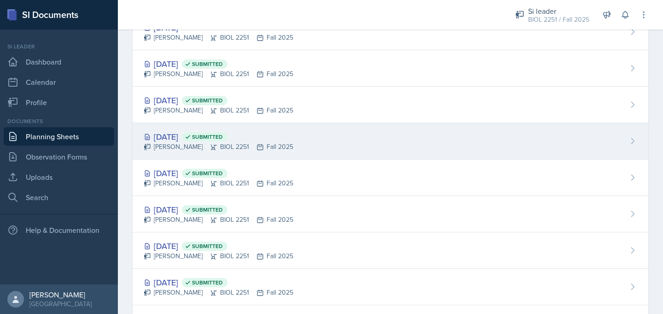
scroll to position [55, 0]
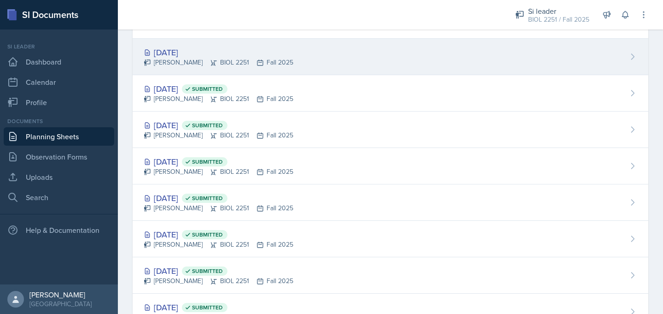
click at [167, 51] on div "Oct 16th, 2025" at bounding box center [219, 52] width 150 height 12
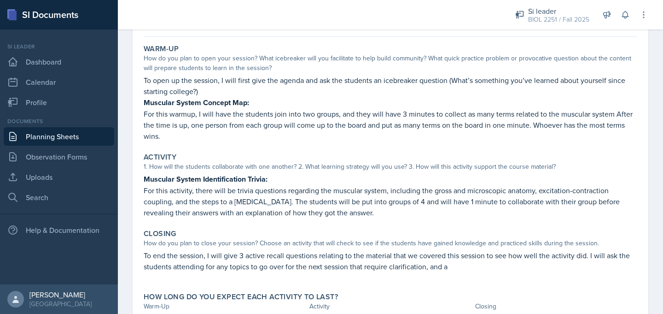
scroll to position [77, 0]
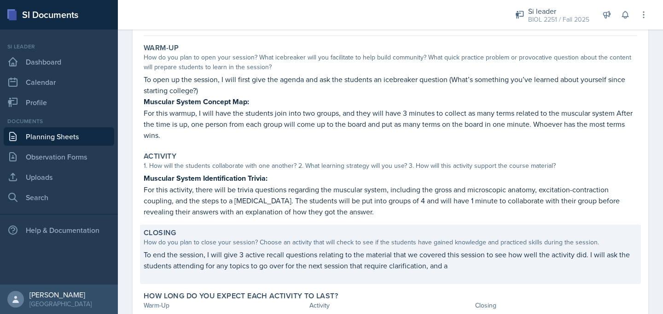
click at [462, 263] on p "To end the session, I will give 3 active recall questions relating to the mater…" at bounding box center [391, 260] width 494 height 22
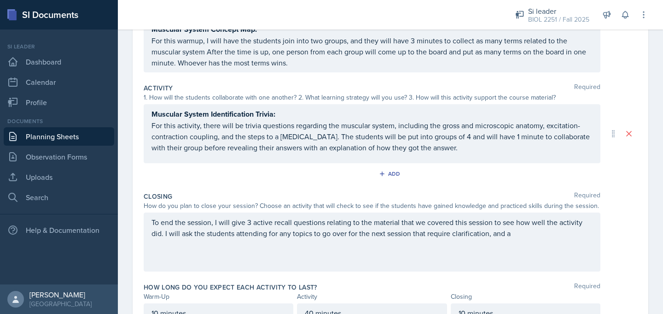
scroll to position [174, 0]
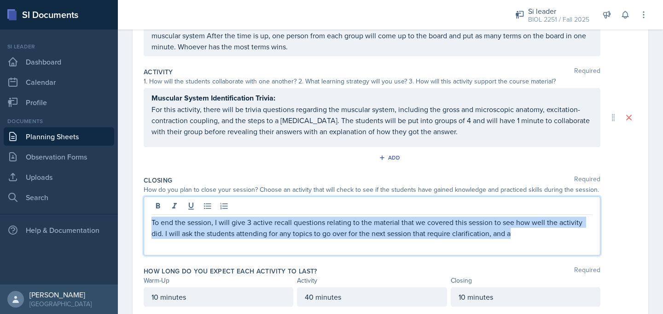
drag, startPoint x: 517, startPoint y: 234, endPoint x: 149, endPoint y: 221, distance: 368.1
click at [149, 221] on div "To end the session, I will give 3 active recall questions relating to the mater…" at bounding box center [372, 225] width 457 height 59
paste div
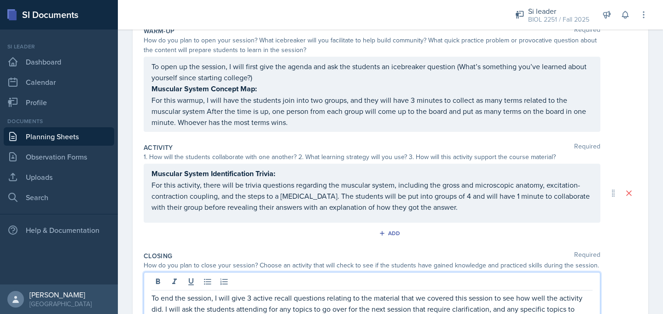
scroll to position [65, 0]
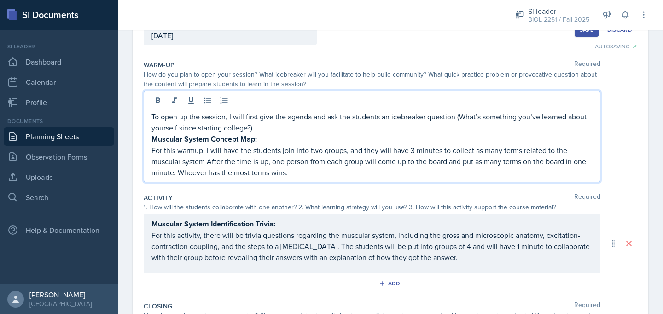
drag, startPoint x: 249, startPoint y: 113, endPoint x: 242, endPoint y: 128, distance: 17.3
click at [242, 128] on p "To open up the session, I will first give the agenda and ask the students an ic…" at bounding box center [371, 122] width 441 height 22
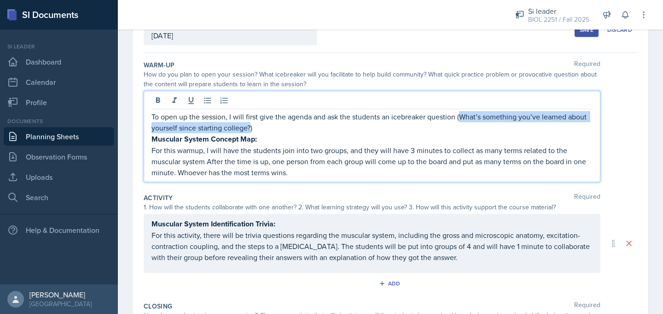
drag, startPoint x: 461, startPoint y: 118, endPoint x: 250, endPoint y: 128, distance: 211.1
click at [250, 128] on p "To open up the session, I will first give the agenda and ask the students an ic…" at bounding box center [371, 122] width 441 height 22
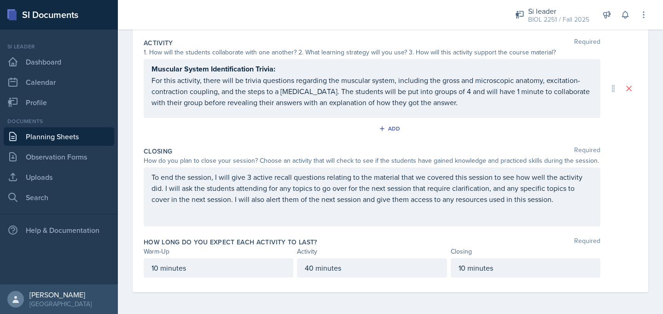
scroll to position [0, 0]
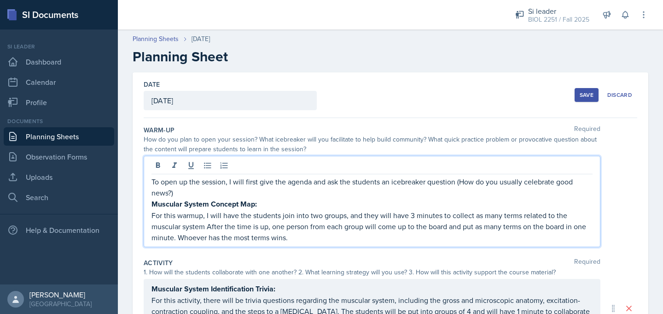
click at [589, 92] on div "Save" at bounding box center [587, 94] width 14 height 7
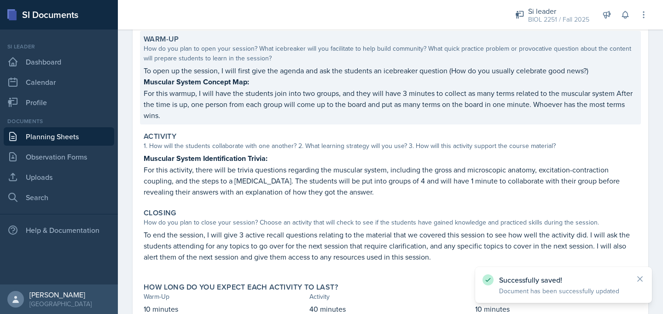
scroll to position [149, 0]
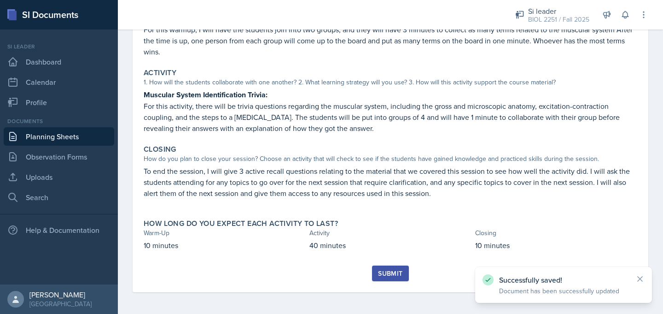
click at [388, 271] on div "Submit" at bounding box center [390, 272] width 24 height 7
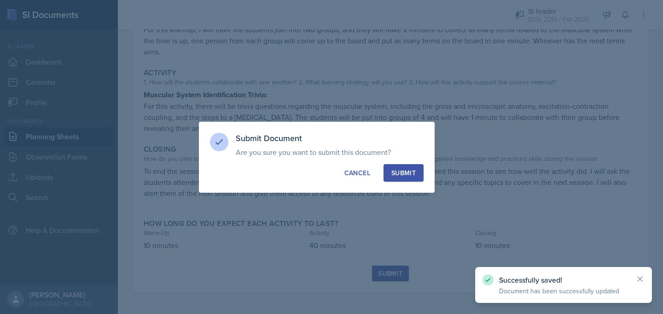
click at [393, 171] on div "Submit" at bounding box center [403, 172] width 24 height 9
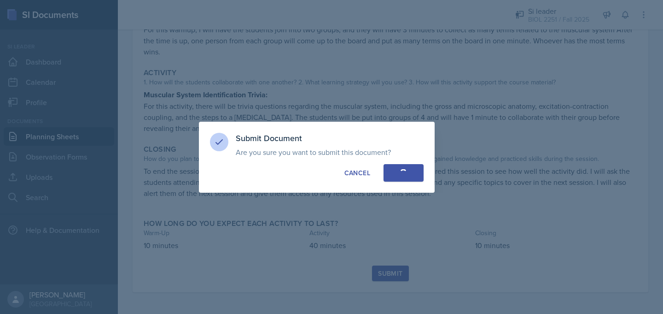
scroll to position [122, 0]
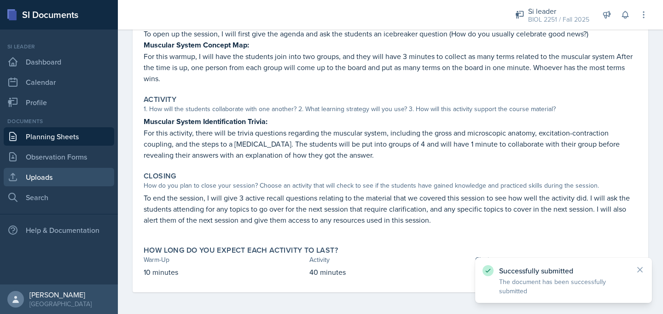
click at [51, 175] on link "Uploads" at bounding box center [59, 177] width 110 height 18
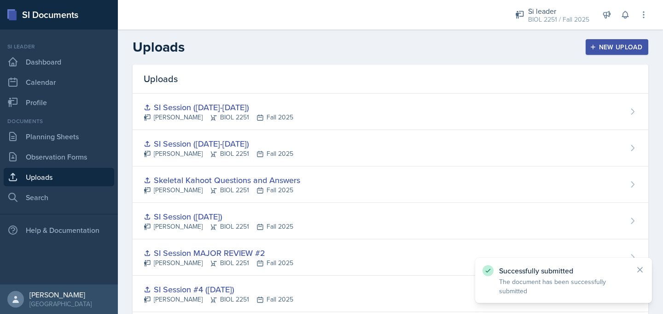
click at [601, 46] on div "New Upload" at bounding box center [617, 46] width 51 height 7
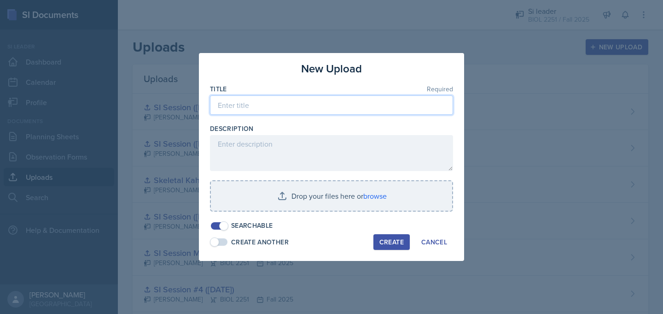
click at [412, 107] on input at bounding box center [331, 104] width 243 height 19
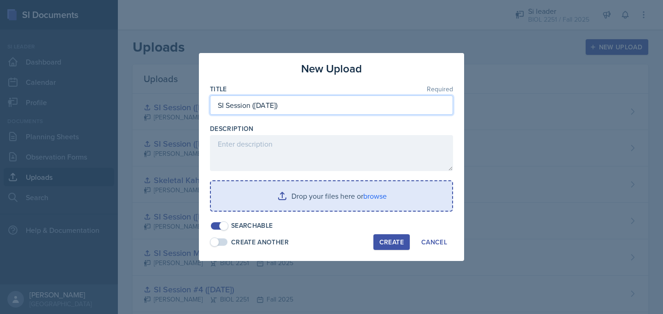
type input "SI Session (October 16, 2025)"
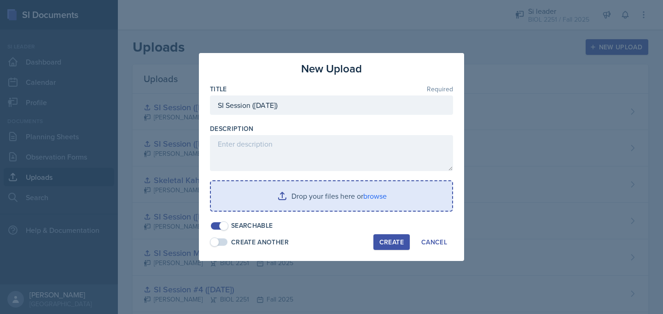
click at [337, 203] on input "file" at bounding box center [331, 195] width 241 height 29
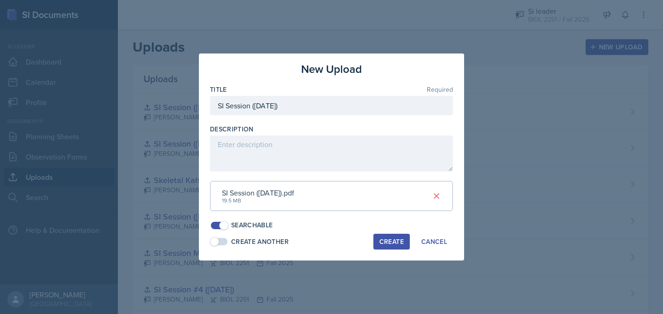
click at [400, 240] on div "Create" at bounding box center [391, 241] width 24 height 7
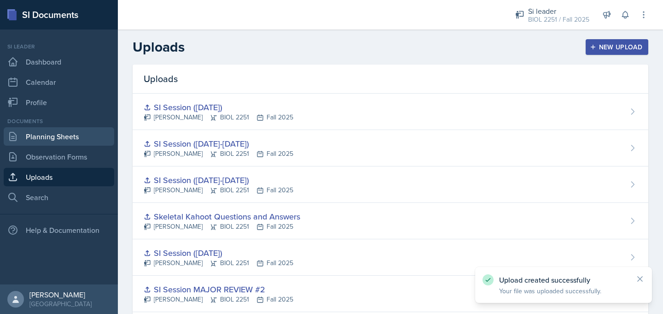
click at [58, 139] on link "Planning Sheets" at bounding box center [59, 136] width 110 height 18
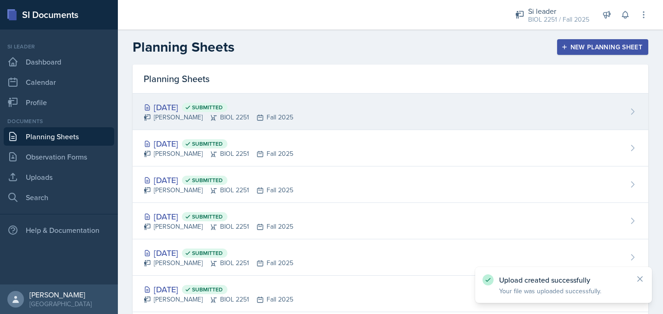
click at [211, 115] on div "Camille Richardson BIOL 2251 Fall 2025" at bounding box center [219, 117] width 150 height 10
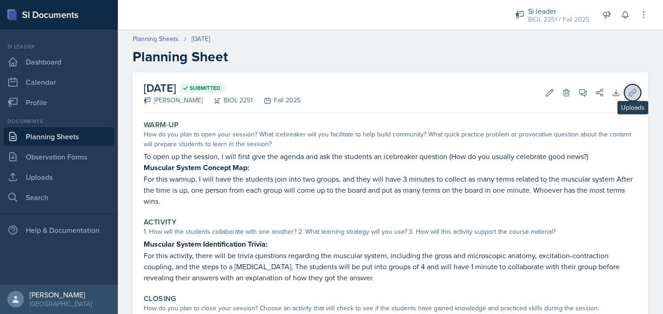
click at [634, 93] on icon at bounding box center [632, 92] width 7 height 7
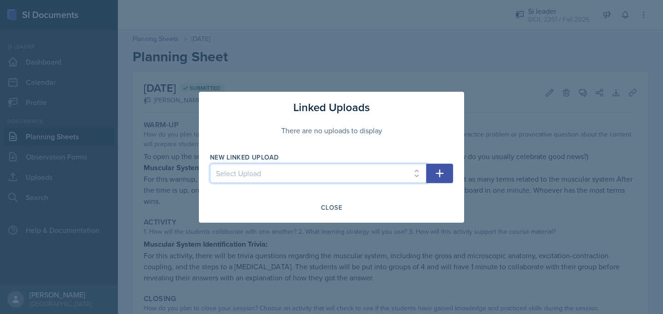
click at [409, 171] on select "Select Upload Mock Session (August 15, 2025) SI Session (August 26-28, 2025) SI…" at bounding box center [318, 172] width 216 height 19
select select "150cb239-b836-45ee-a0da-03f3b4774c1a"
click at [210, 163] on select "Select Upload Mock Session (August 15, 2025) SI Session (August 26-28, 2025) SI…" at bounding box center [318, 172] width 216 height 19
click at [438, 174] on icon "button" at bounding box center [439, 173] width 11 height 11
select select
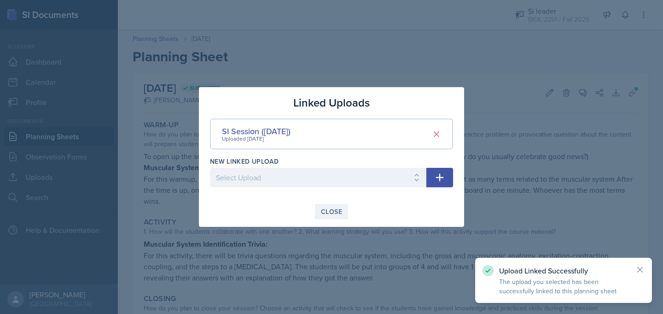
click at [324, 213] on div "Close" at bounding box center [331, 211] width 21 height 7
